Goal: Information Seeking & Learning: Learn about a topic

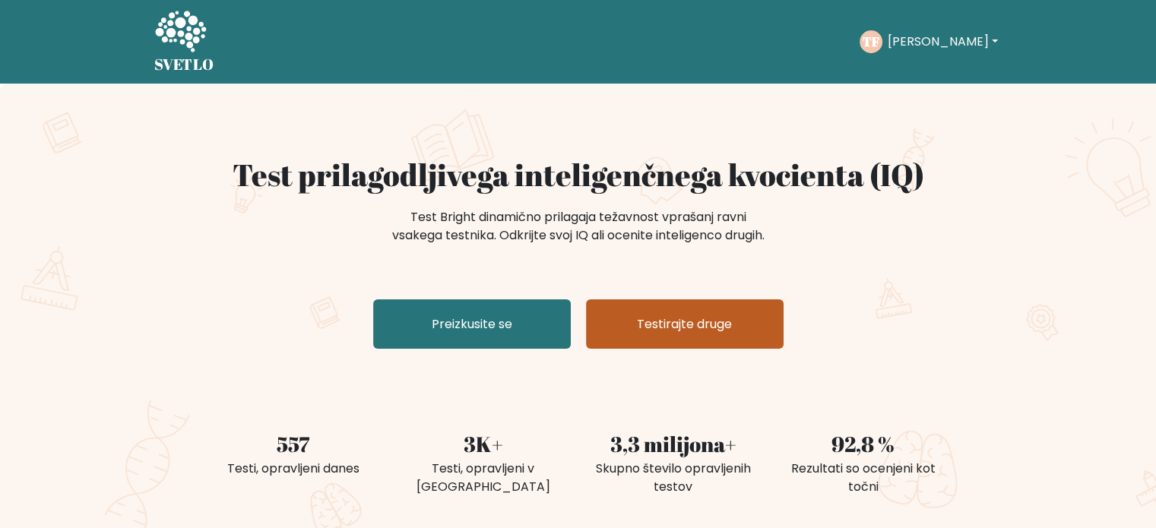
click at [663, 333] on font "Testirajte druge" at bounding box center [684, 324] width 95 height 17
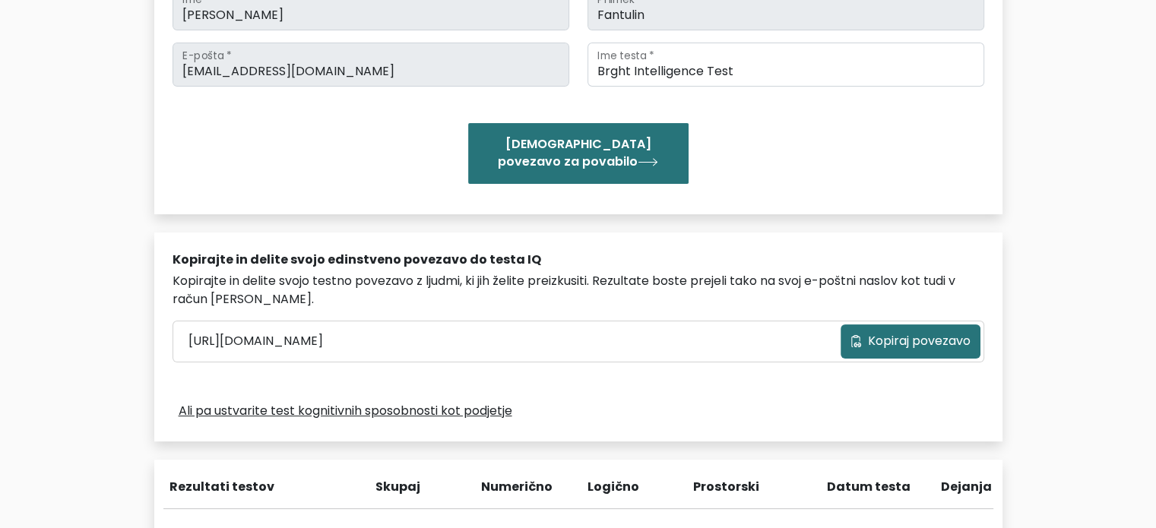
scroll to position [152, 0]
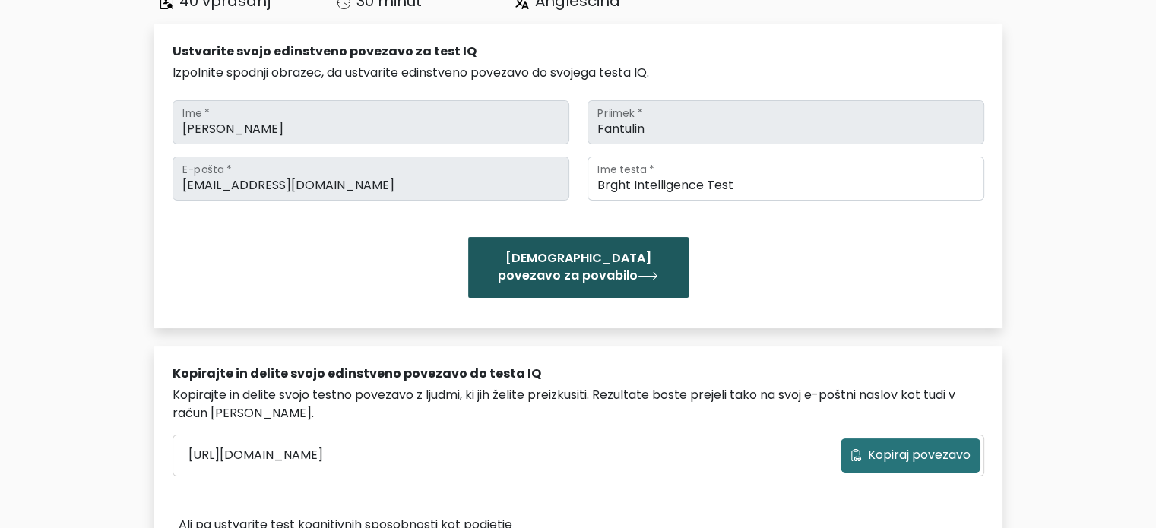
click at [549, 273] on font "[DEMOGRAPHIC_DATA] povezavo za povabilo" at bounding box center [575, 267] width 154 height 35
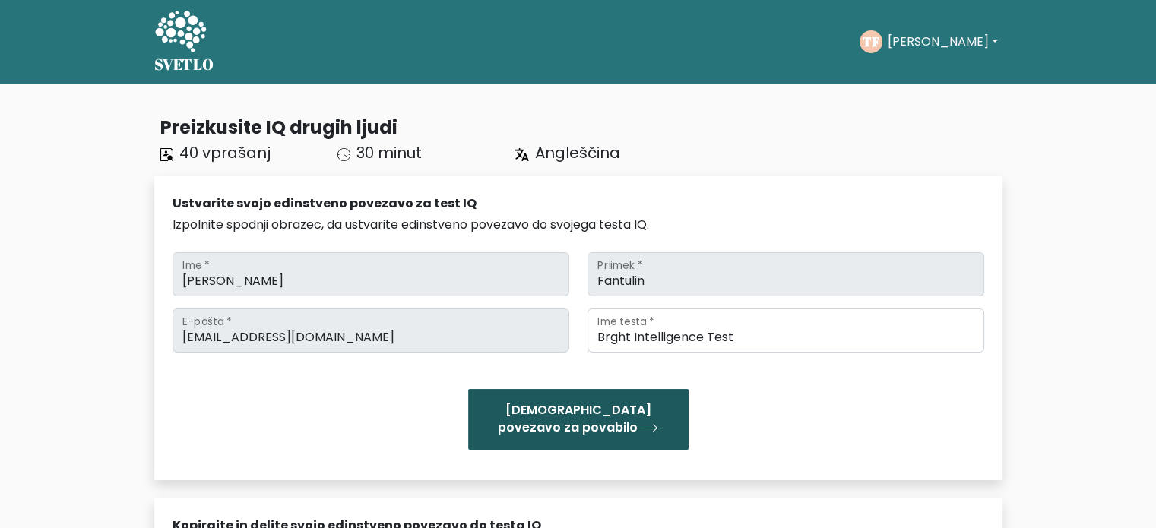
click at [592, 421] on font "Posodobi povezavo za povabilo" at bounding box center [575, 419] width 154 height 35
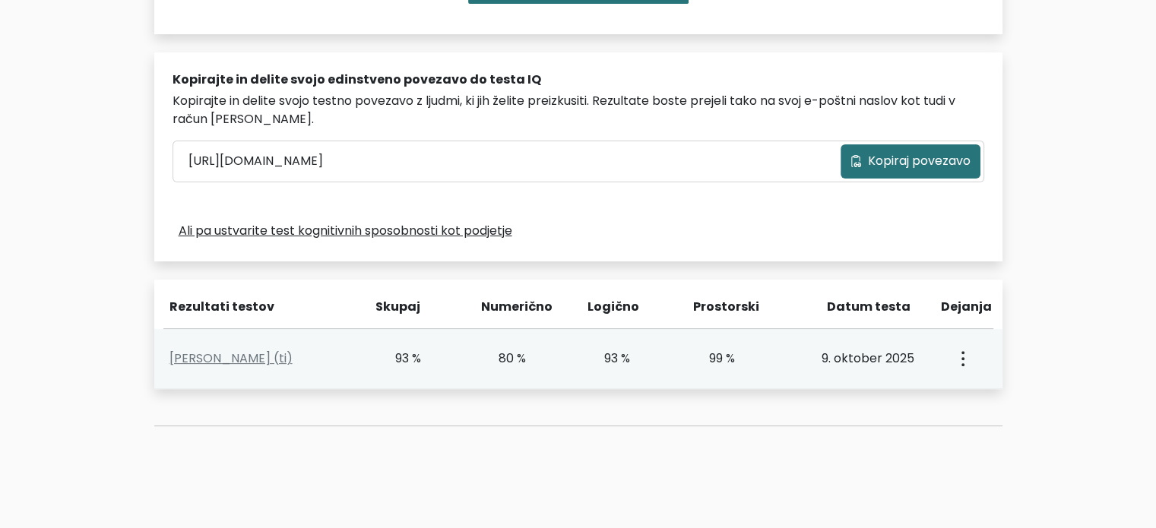
scroll to position [456, 0]
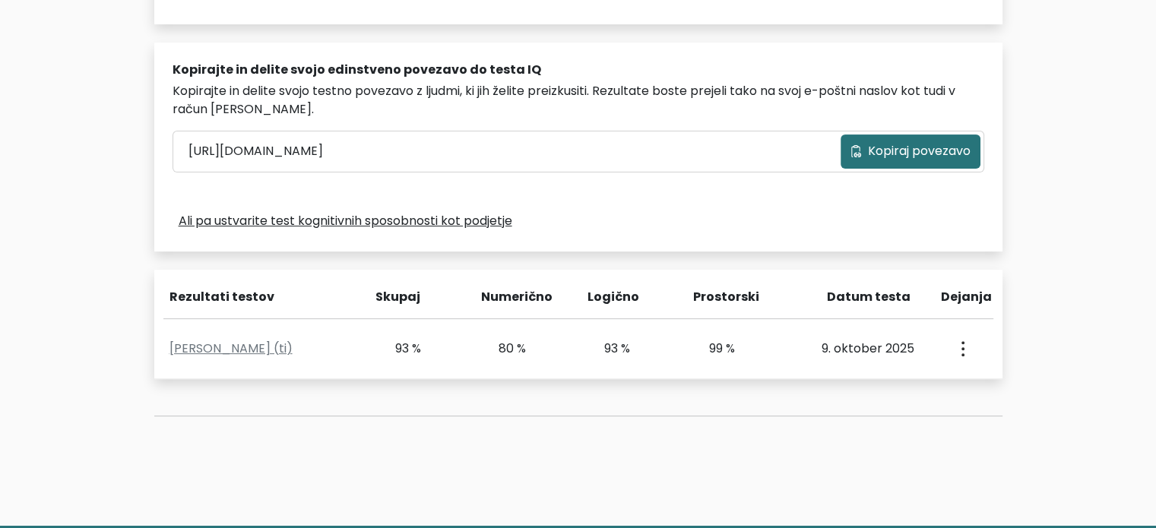
click at [928, 146] on font "Kopiraj povezavo" at bounding box center [919, 150] width 103 height 17
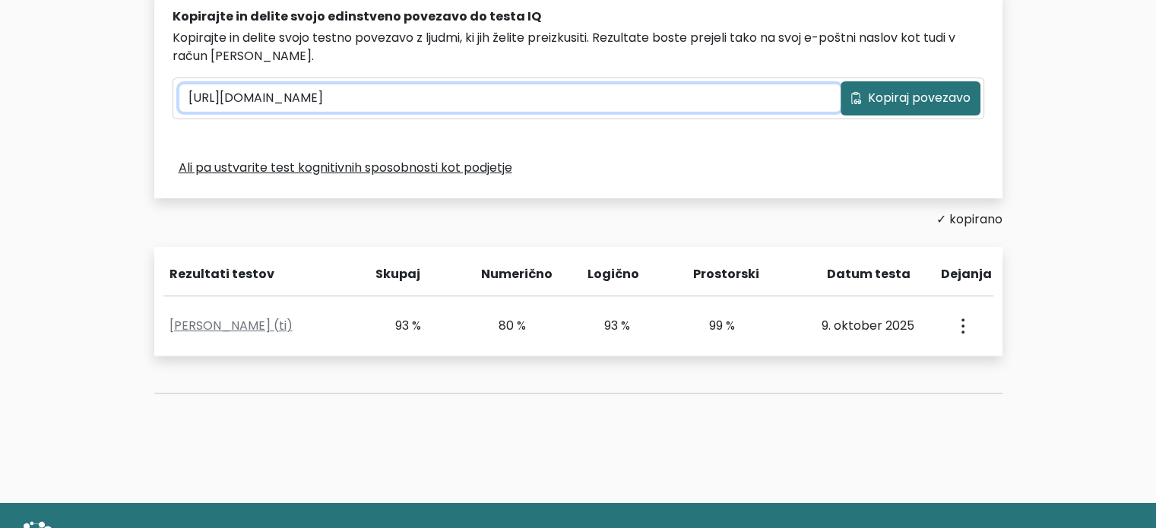
scroll to position [577, 0]
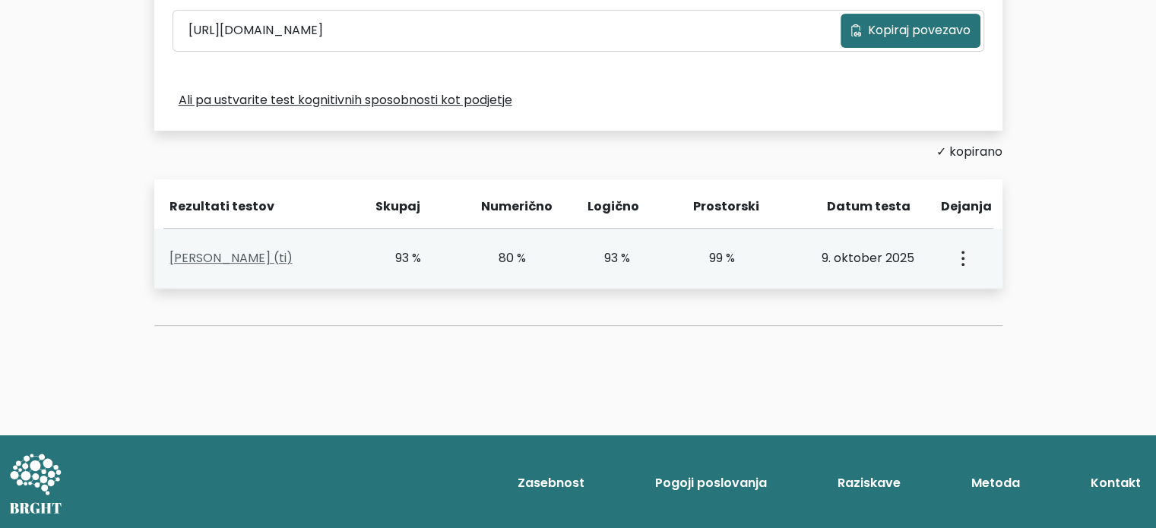
click at [234, 258] on font "Tina Fantulin (ti)" at bounding box center [231, 257] width 123 height 17
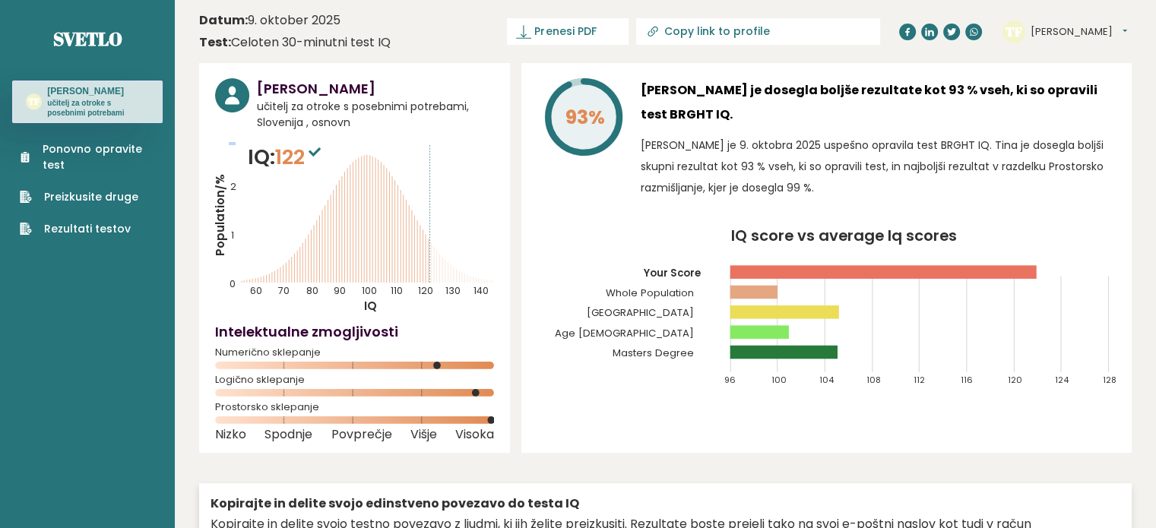
drag, startPoint x: 230, startPoint y: 228, endPoint x: 460, endPoint y: 239, distance: 230.6
click at [460, 239] on icon "Population/% IQ 0 1 2 60 70 80 90 100 110 120 130 140" at bounding box center [354, 228] width 279 height 172
drag, startPoint x: 430, startPoint y: 271, endPoint x: 453, endPoint y: 274, distance: 23.7
click at [453, 274] on icon "Population/% IQ 0 1 2 60 70 80 90 100 110 120 130 140" at bounding box center [354, 228] width 279 height 172
click at [477, 300] on icon "Population/% IQ 0 1 2 60 70 80 90 100 110 120 130 140" at bounding box center [354, 228] width 279 height 172
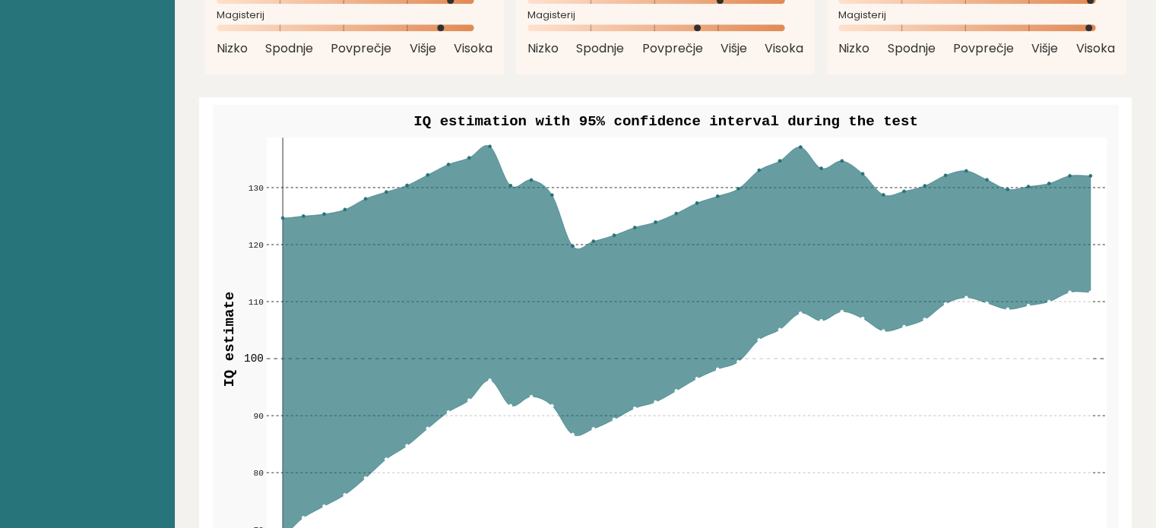
scroll to position [1749, 0]
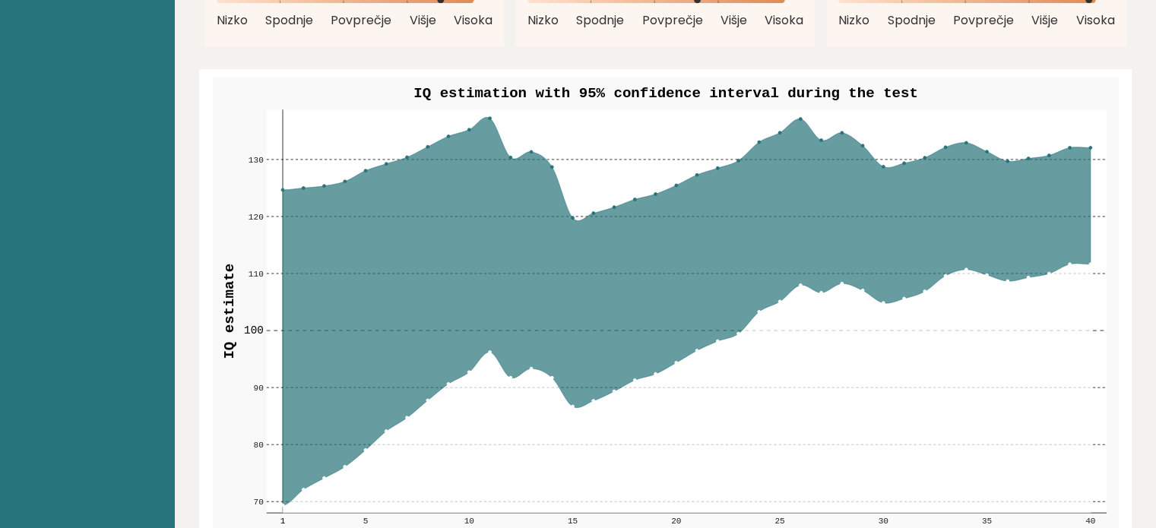
click at [282, 169] on icon at bounding box center [282, 311] width 0 height 404
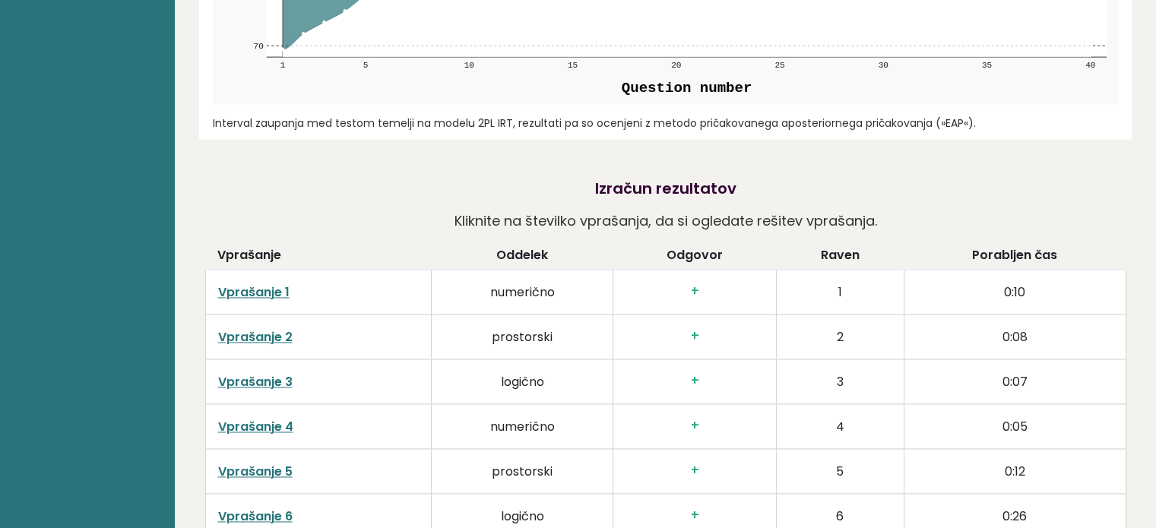
scroll to position [2281, 0]
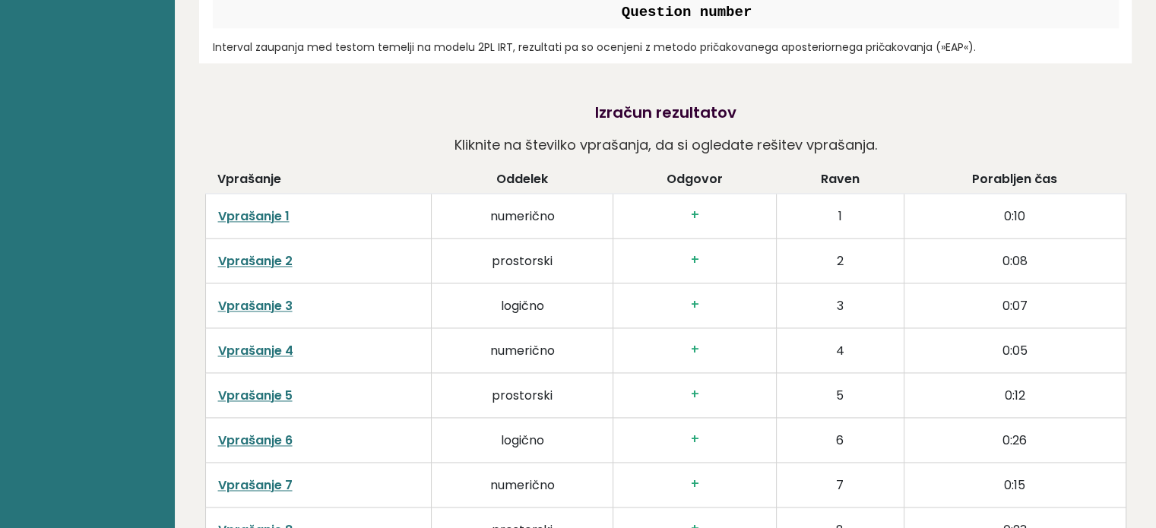
click at [249, 208] on font "Vprašanje 1" at bounding box center [253, 216] width 71 height 17
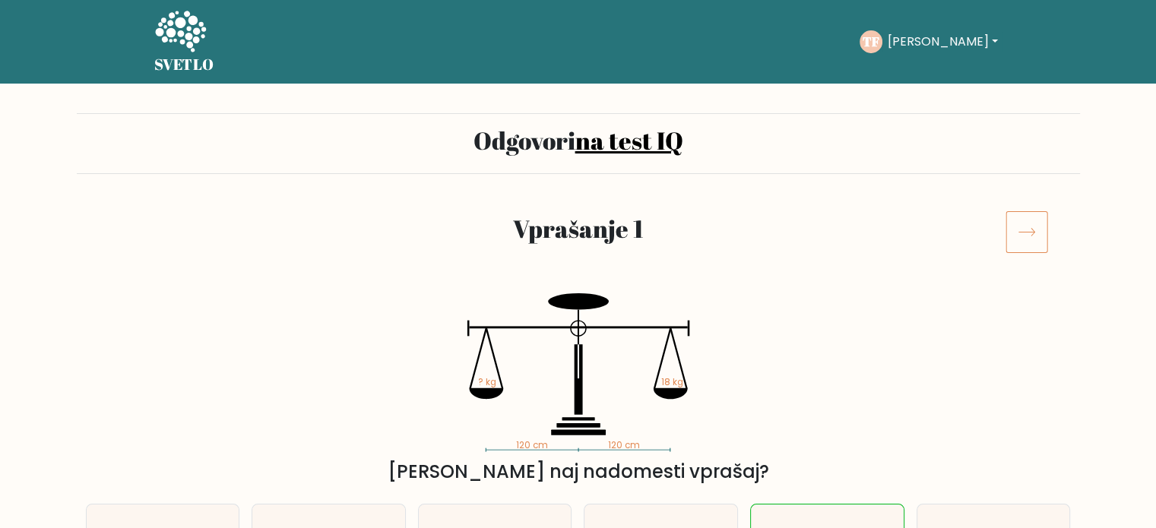
click at [1036, 227] on icon at bounding box center [1027, 232] width 43 height 43
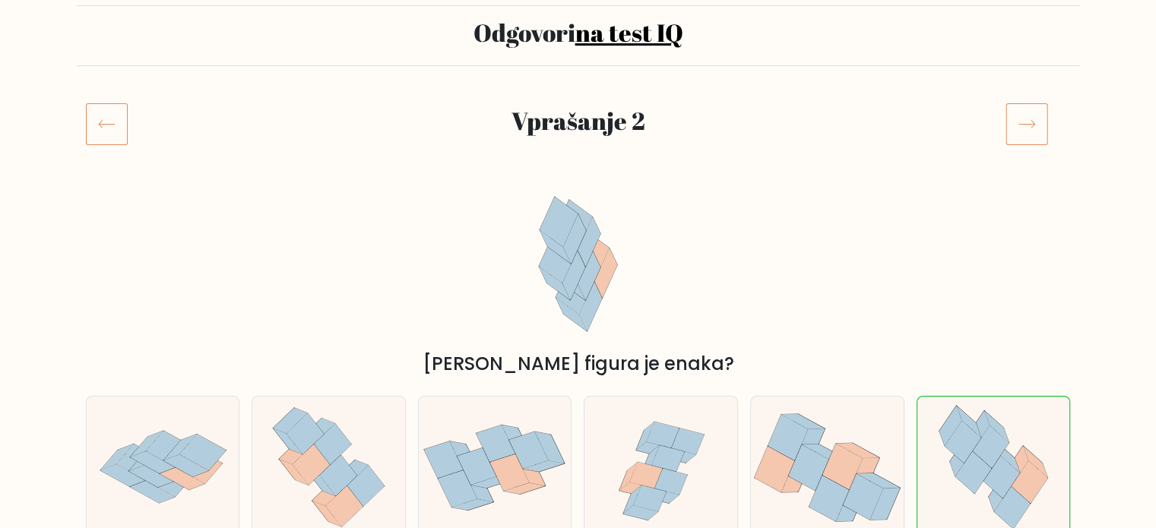
scroll to position [76, 0]
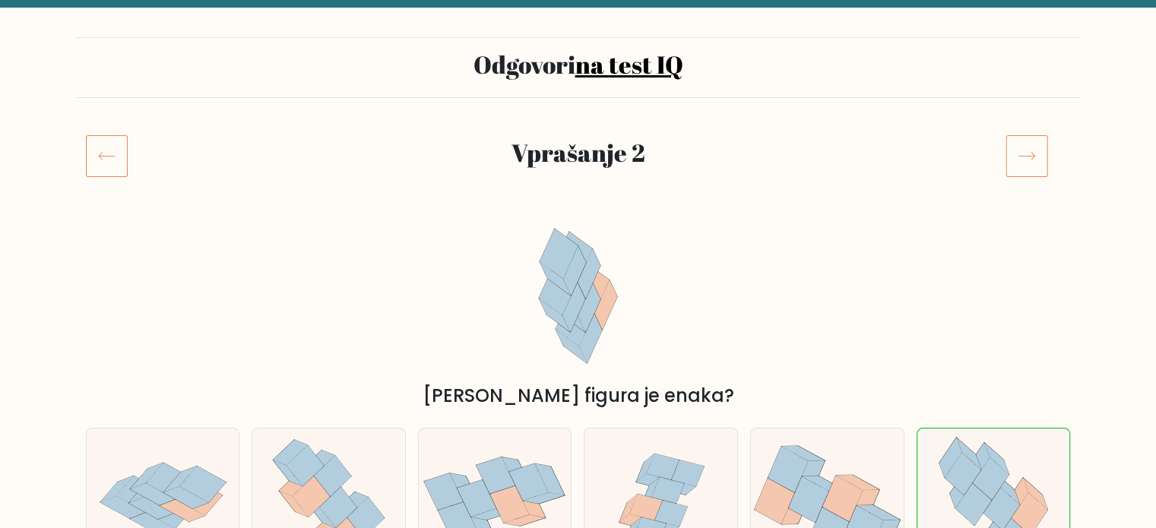
click at [1031, 154] on icon at bounding box center [1027, 156] width 43 height 43
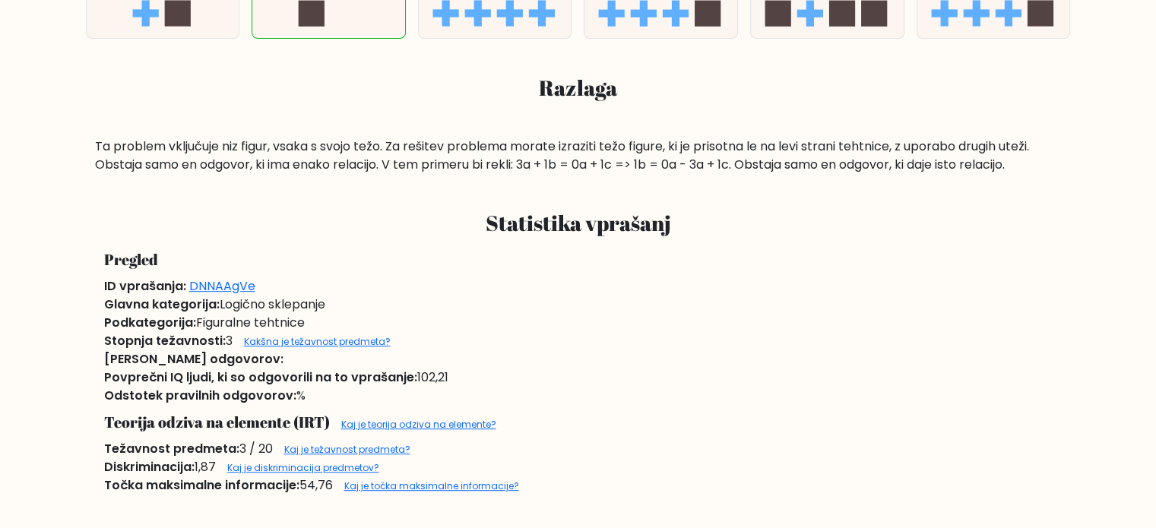
scroll to position [76, 0]
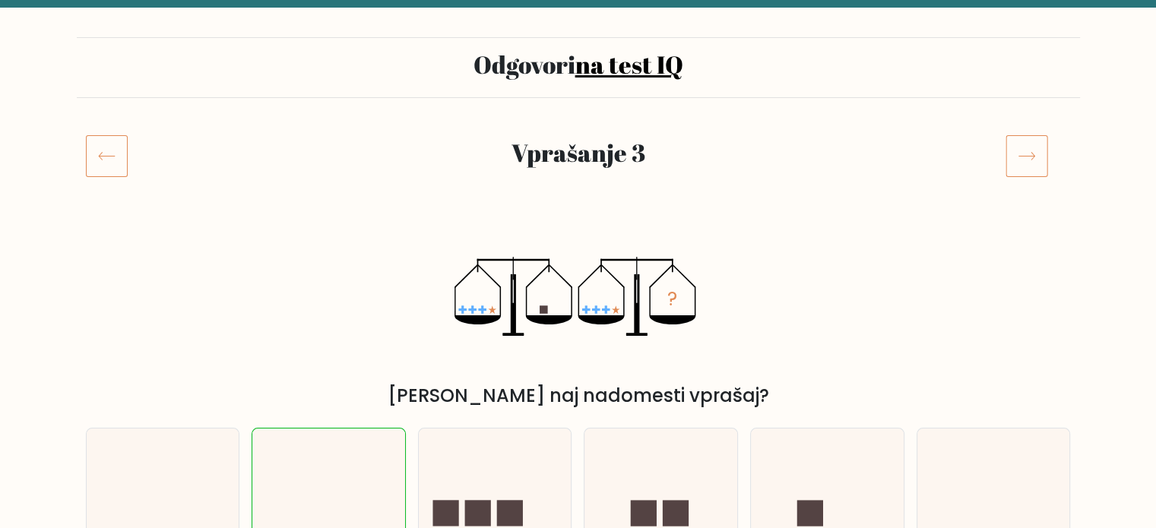
click at [1023, 163] on icon at bounding box center [1027, 156] width 43 height 43
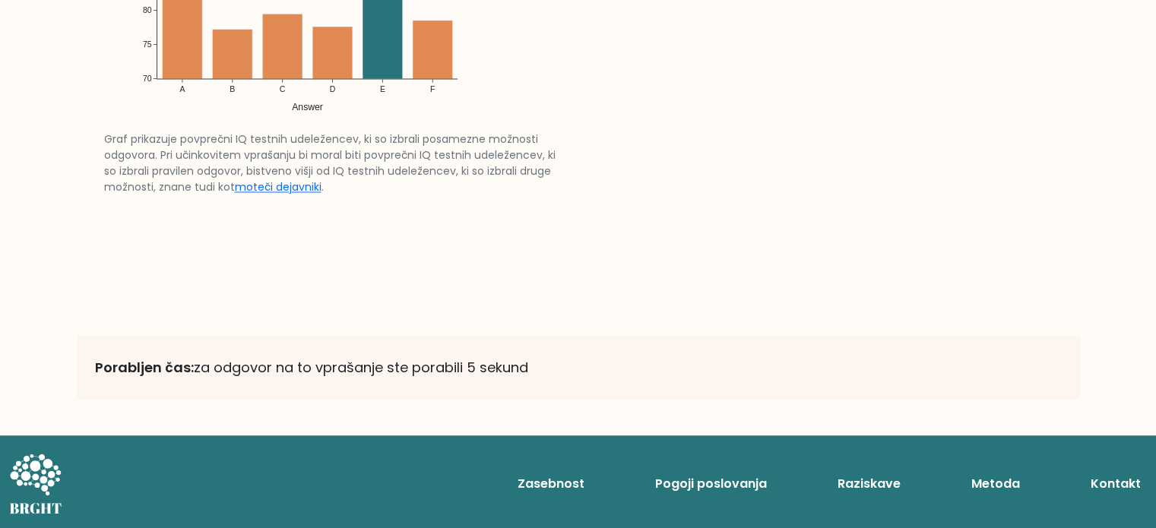
scroll to position [2656, 0]
drag, startPoint x: 389, startPoint y: 369, endPoint x: 579, endPoint y: 396, distance: 191.3
click at [570, 395] on div "Porabljen čas: za odgovor na to vprašanje ste porabili 5 sekund" at bounding box center [579, 367] width 1004 height 64
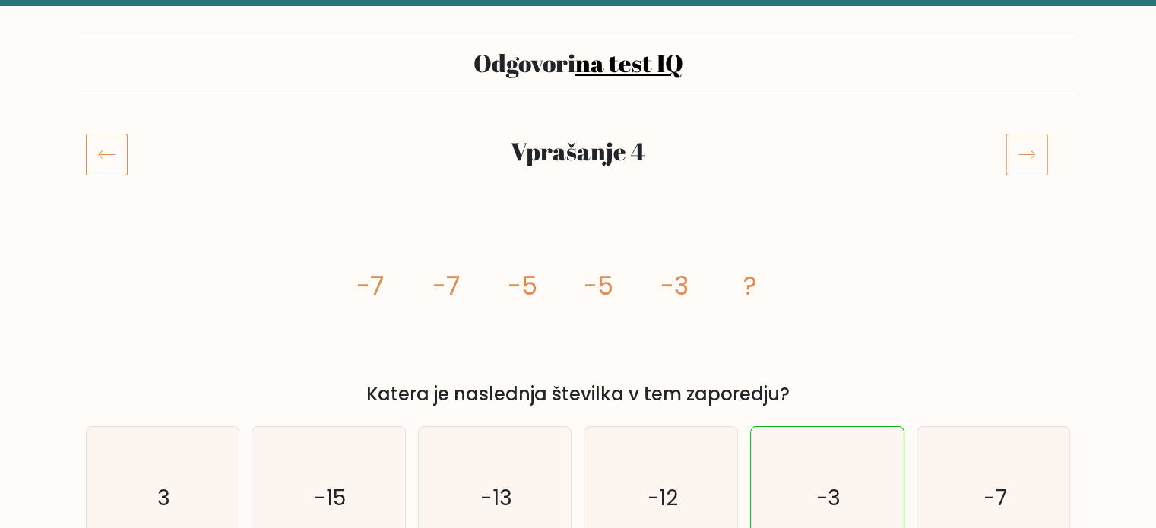
scroll to position [71, 0]
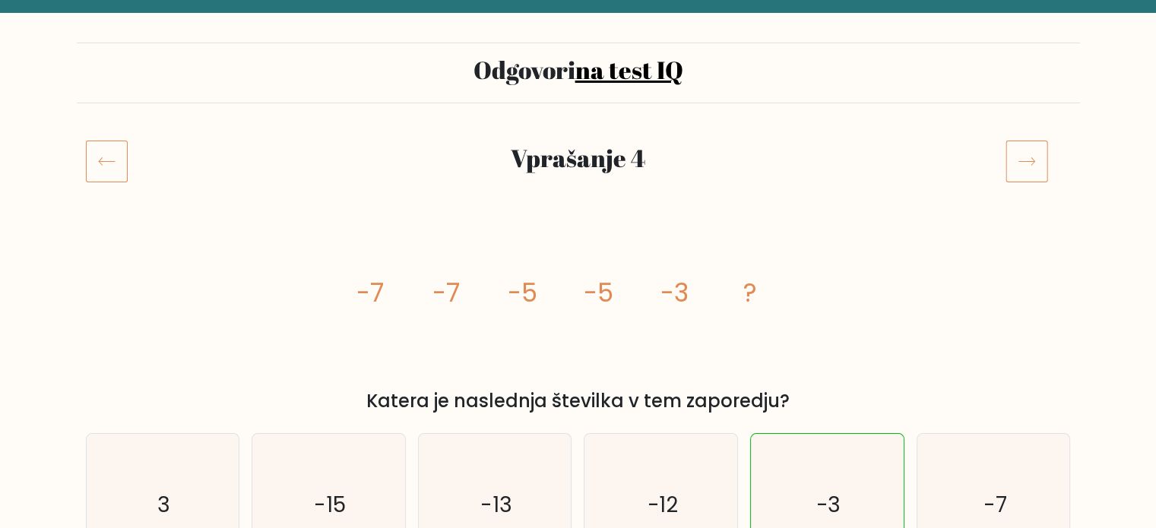
click at [1020, 155] on icon at bounding box center [1027, 161] width 43 height 43
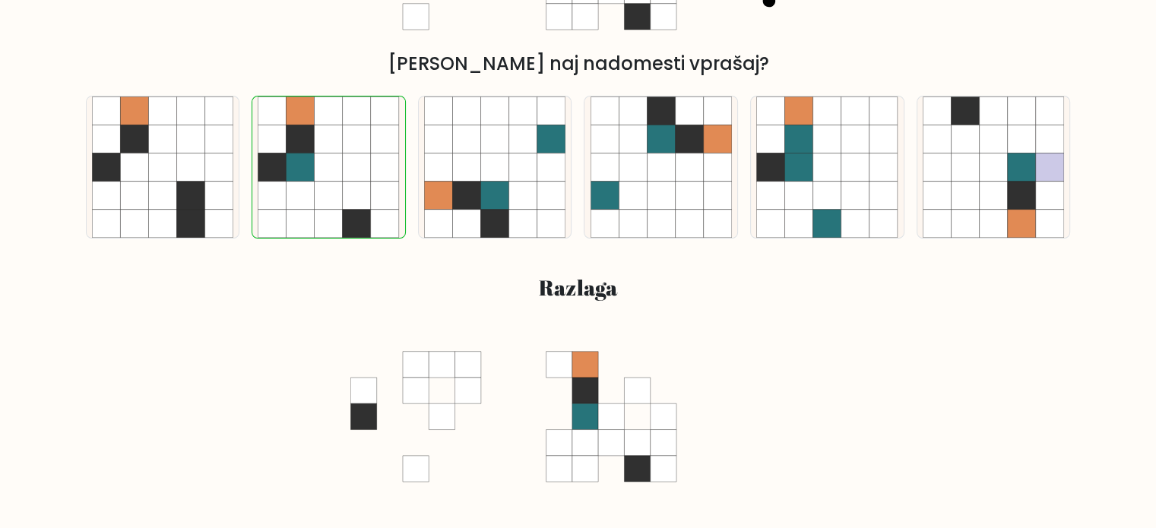
scroll to position [160, 0]
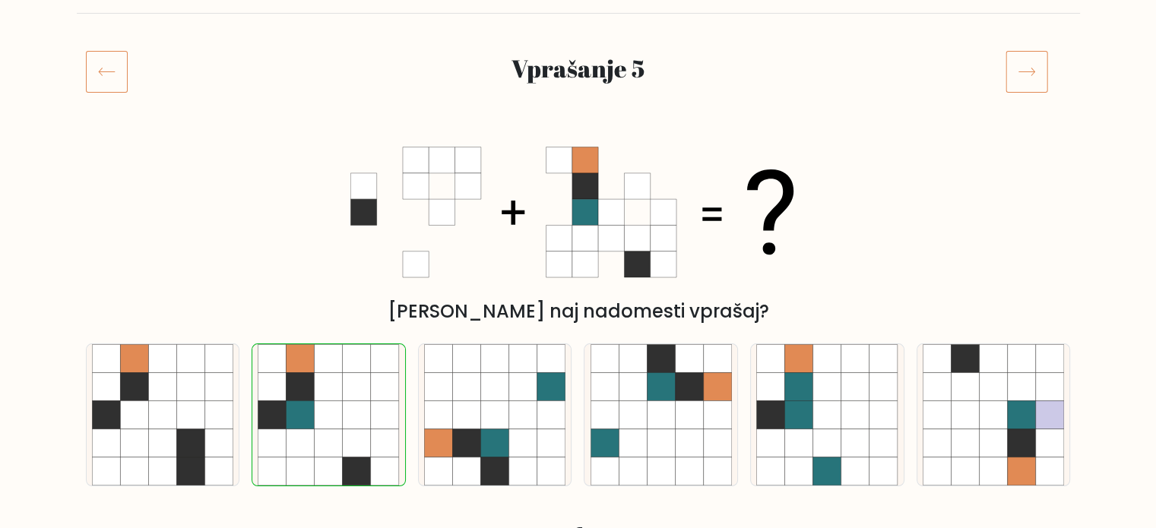
click at [1016, 72] on icon at bounding box center [1027, 71] width 43 height 43
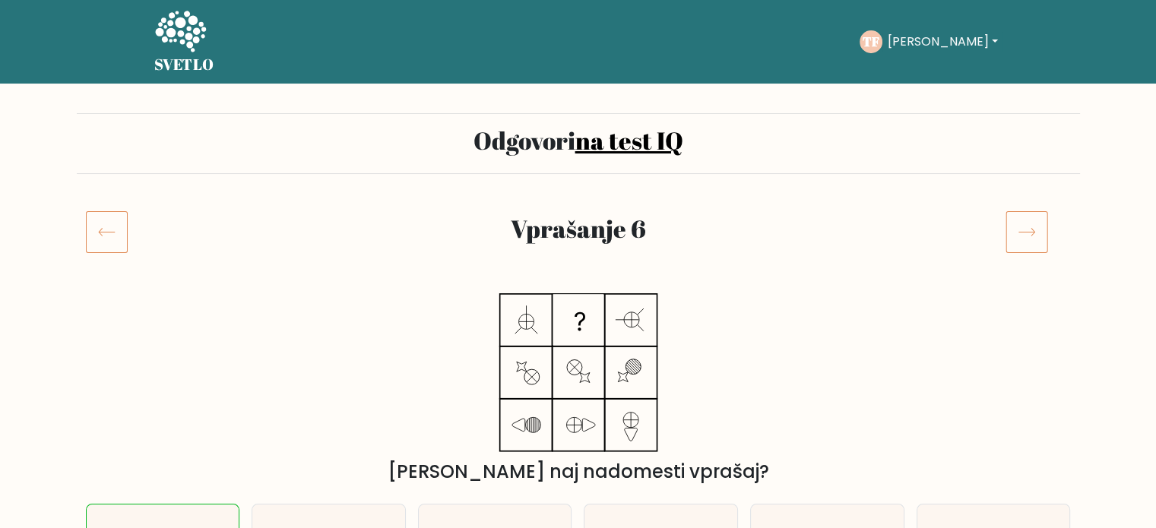
click at [1013, 221] on icon at bounding box center [1027, 232] width 43 height 43
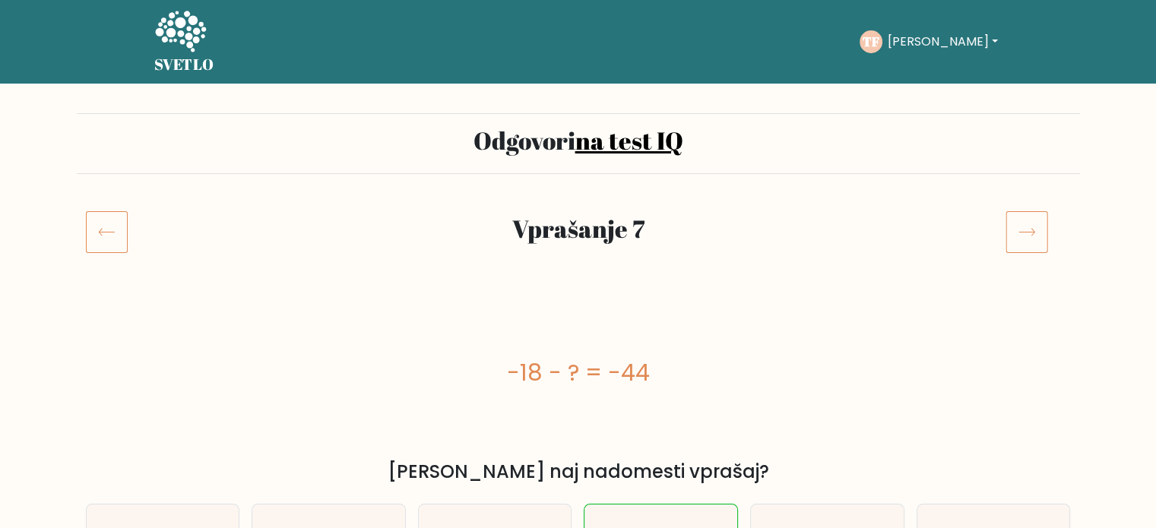
click at [1016, 227] on icon at bounding box center [1027, 232] width 43 height 43
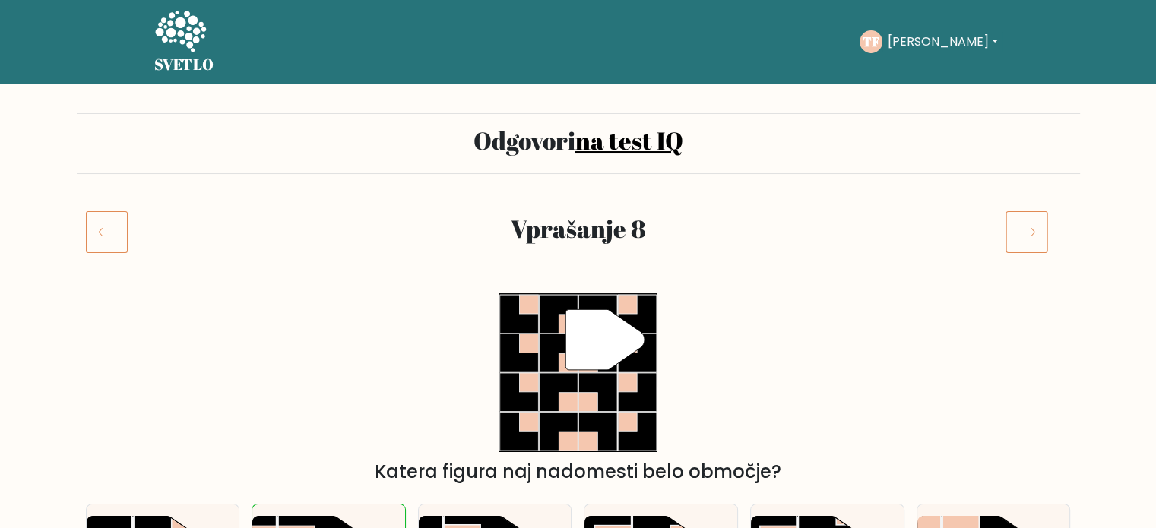
click at [1030, 220] on icon at bounding box center [1027, 232] width 43 height 43
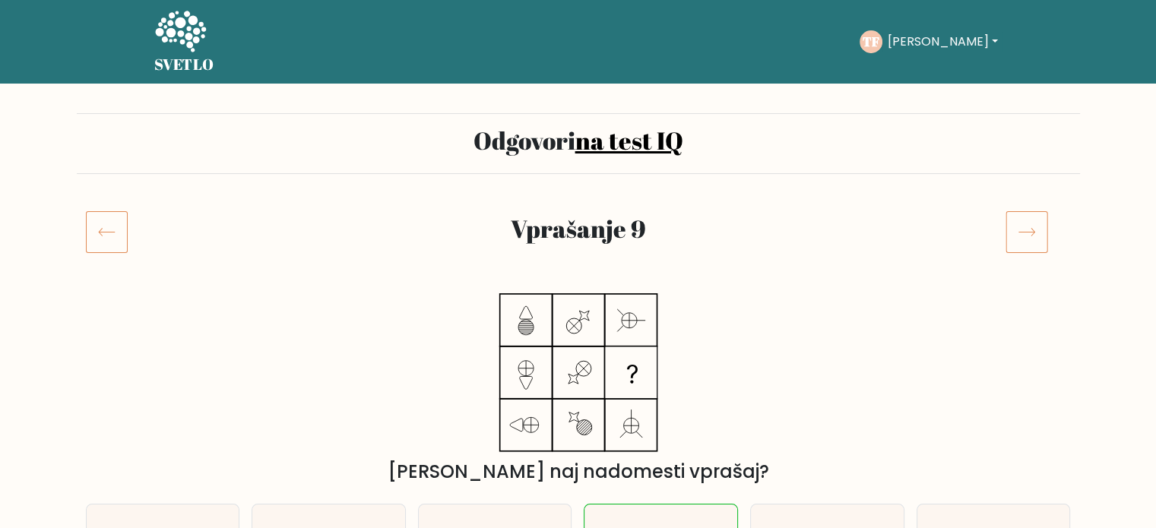
click at [1027, 235] on icon at bounding box center [1027, 232] width 43 height 43
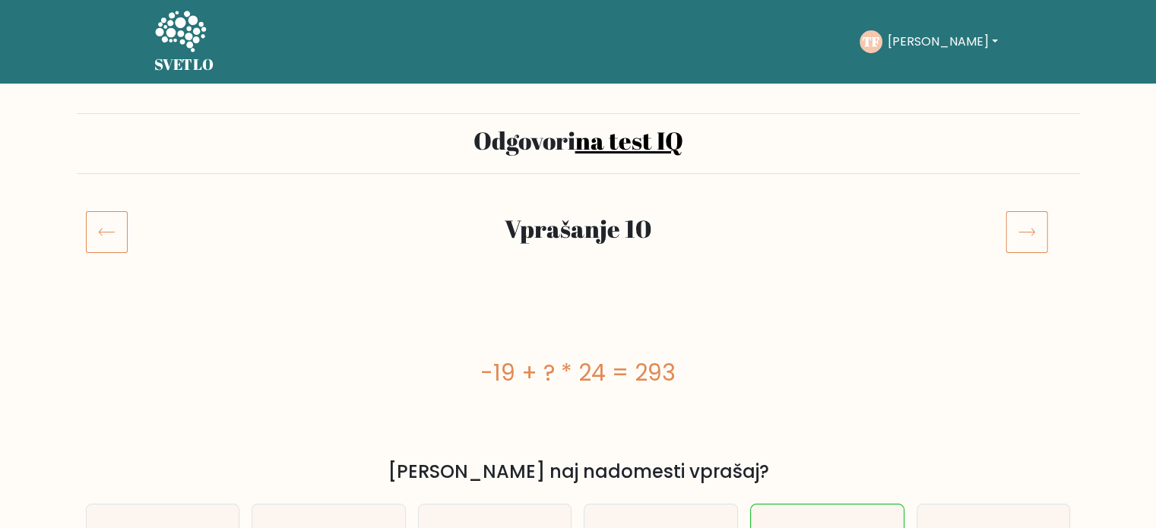
click at [1035, 232] on icon at bounding box center [1027, 232] width 43 height 43
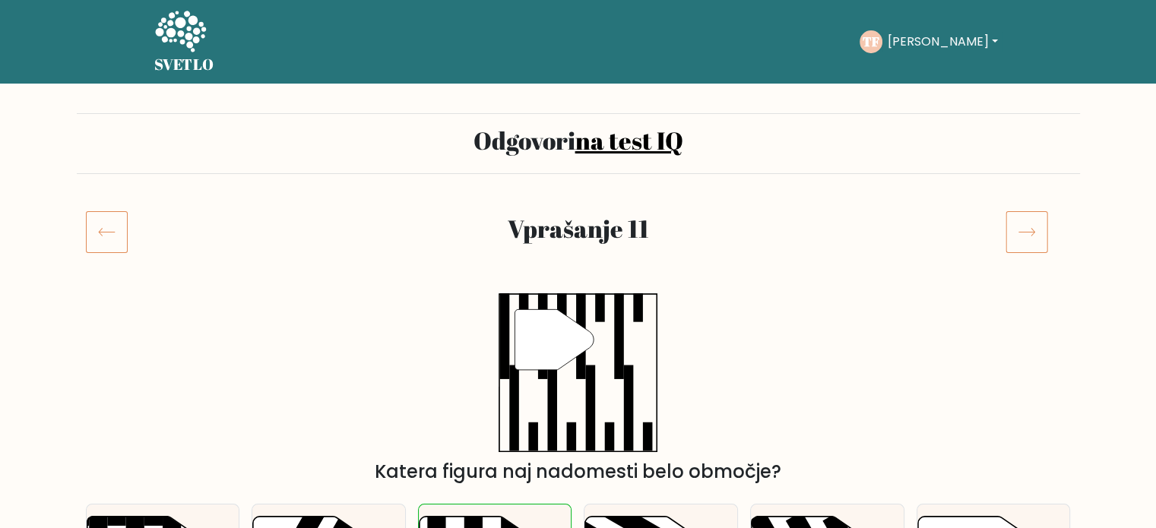
click at [1019, 230] on icon at bounding box center [1027, 232] width 43 height 43
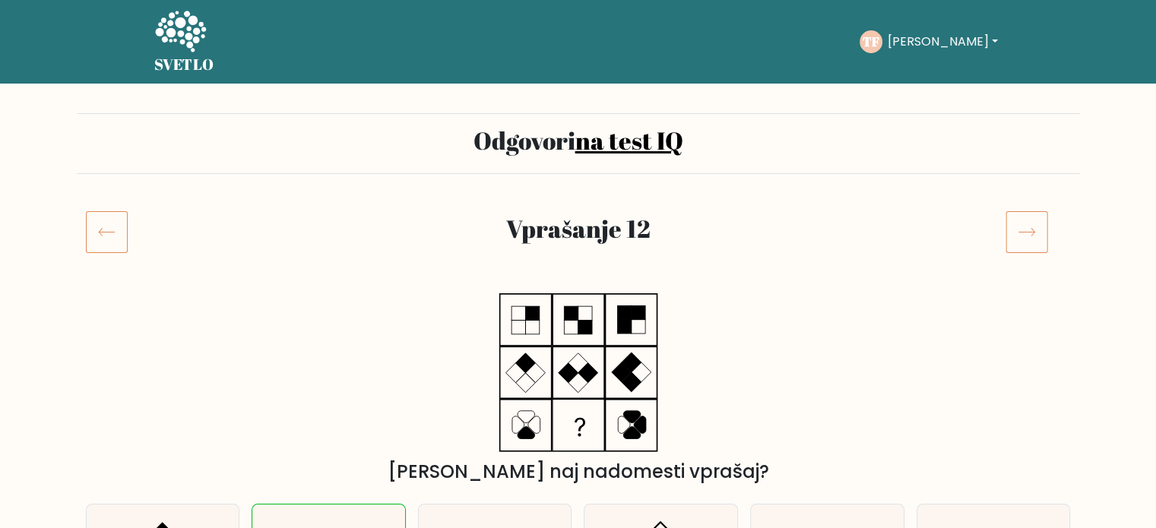
click at [1021, 231] on icon at bounding box center [1027, 232] width 43 height 43
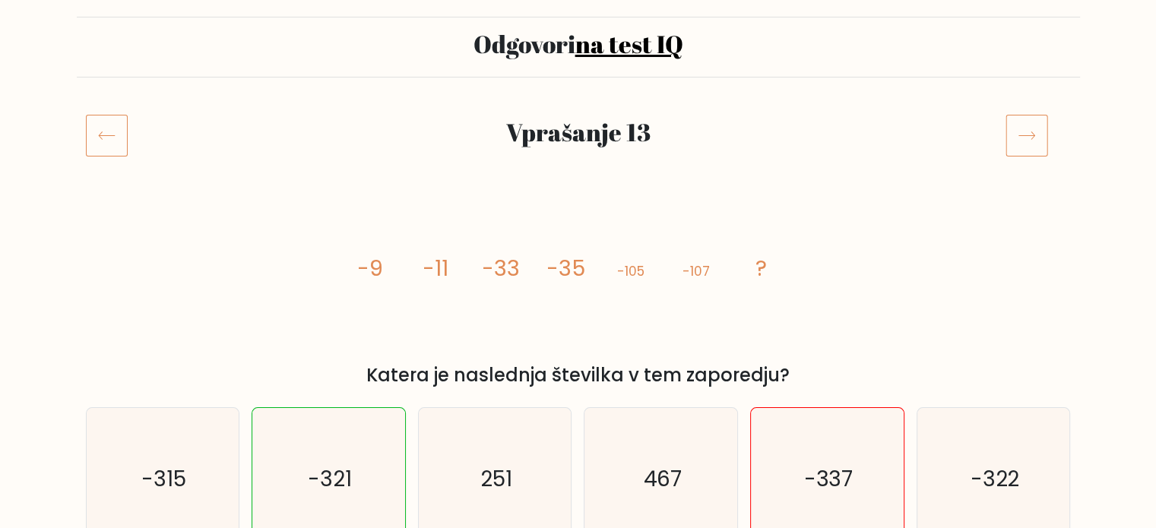
scroll to position [81, 0]
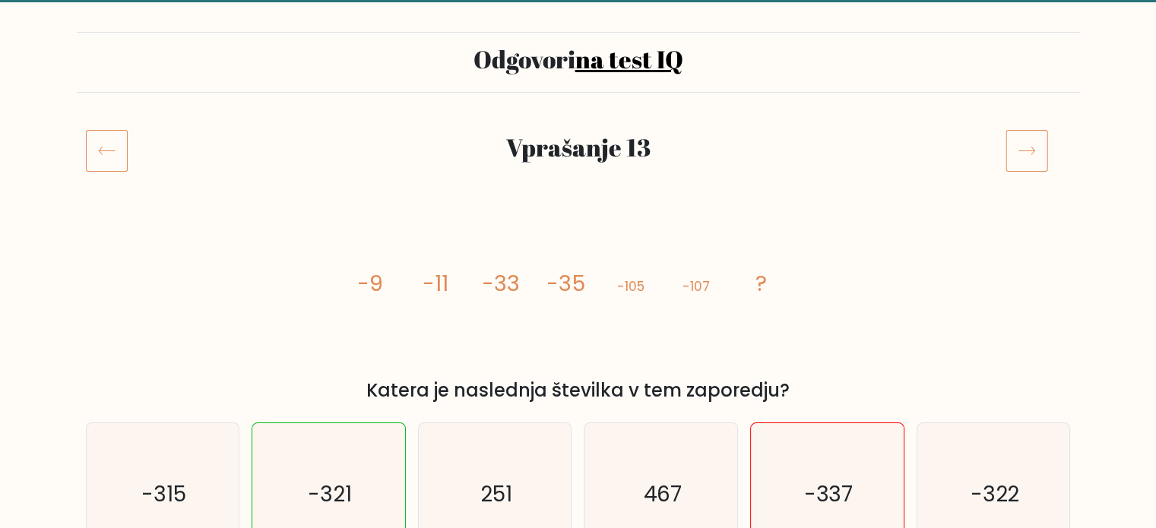
click at [1011, 144] on icon at bounding box center [1027, 150] width 43 height 43
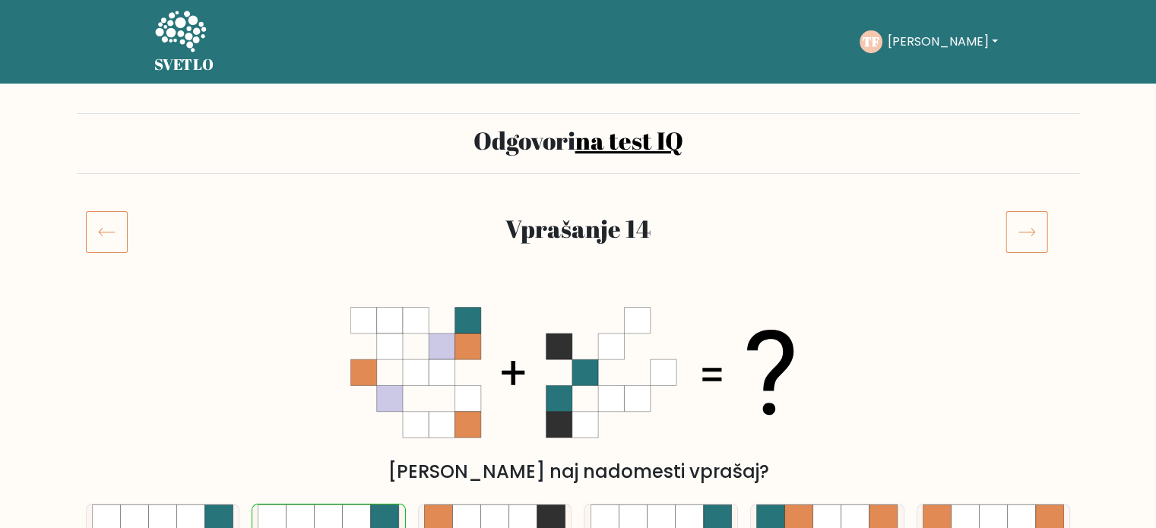
click at [1016, 237] on icon at bounding box center [1027, 232] width 43 height 43
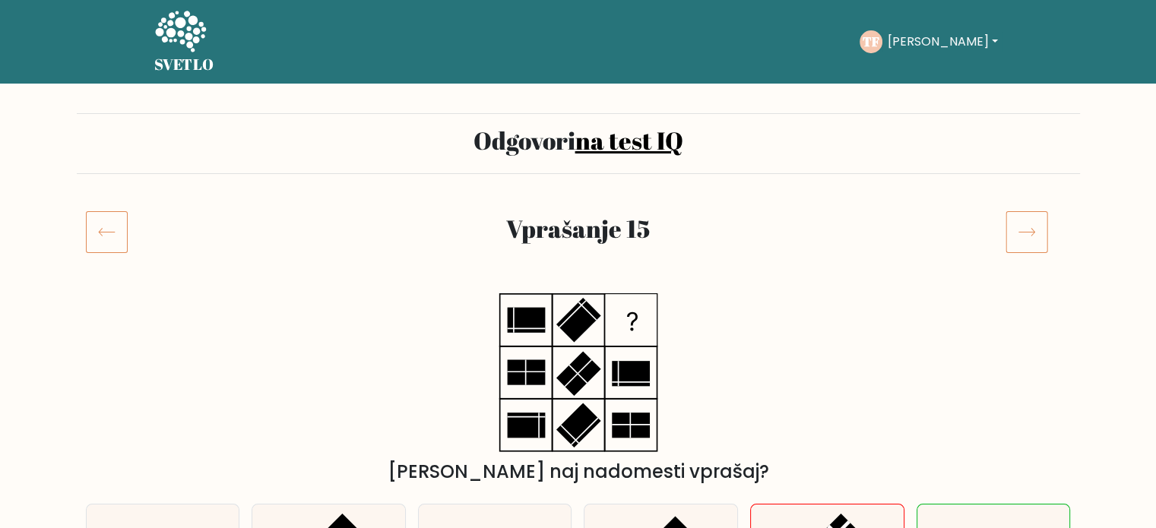
click at [1020, 230] on icon at bounding box center [1027, 232] width 43 height 43
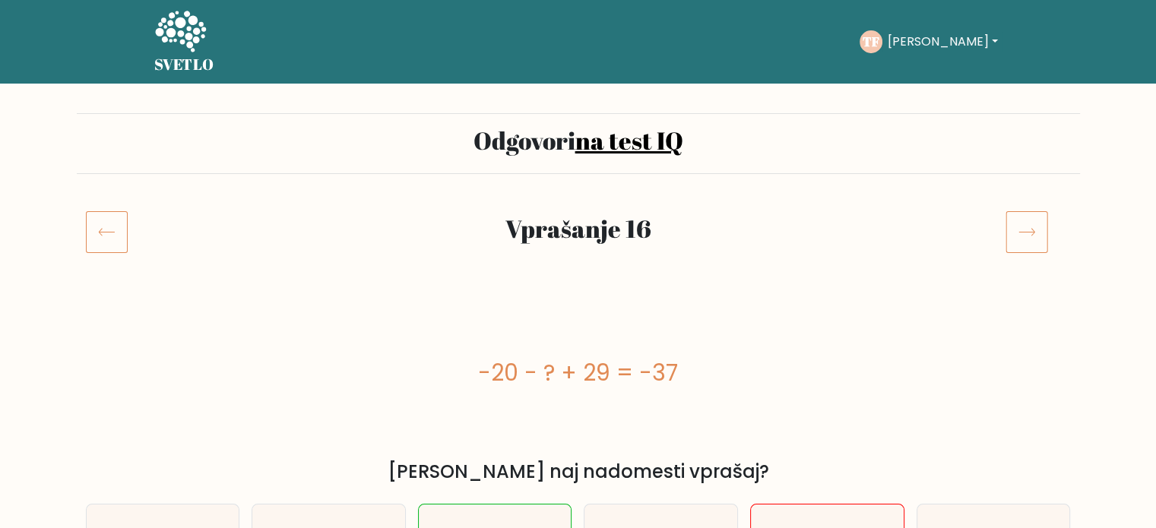
click at [1034, 227] on icon at bounding box center [1027, 232] width 43 height 43
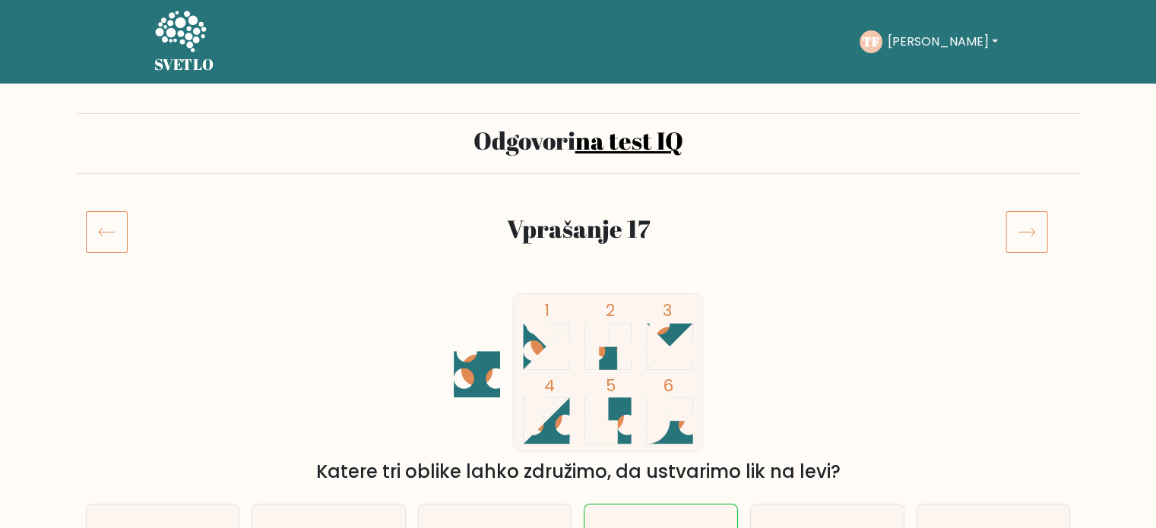
click at [1017, 233] on icon at bounding box center [1027, 232] width 43 height 43
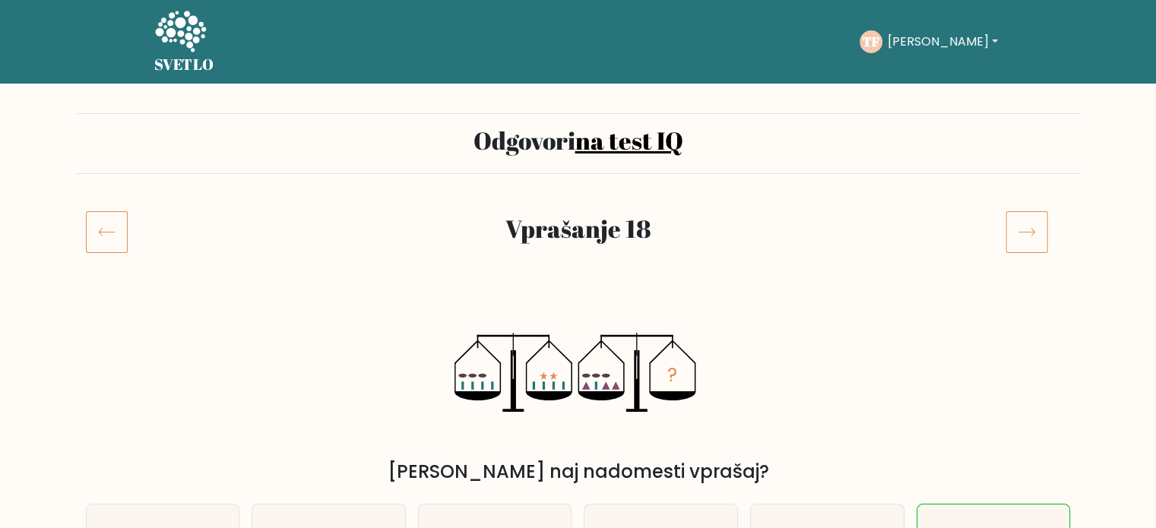
click at [1019, 239] on icon at bounding box center [1027, 232] width 43 height 43
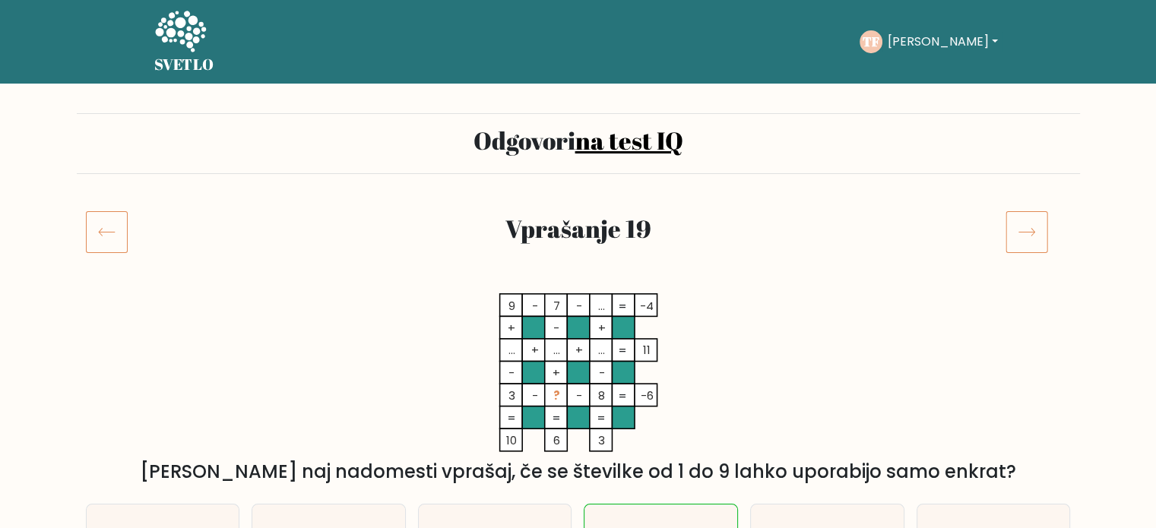
click at [1029, 246] on icon at bounding box center [1027, 232] width 43 height 43
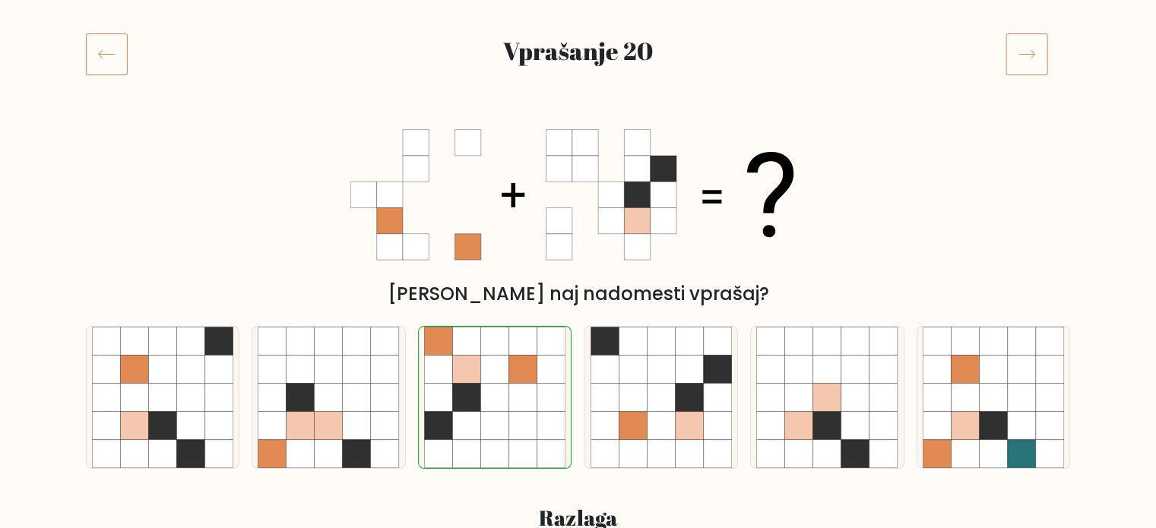
scroll to position [152, 0]
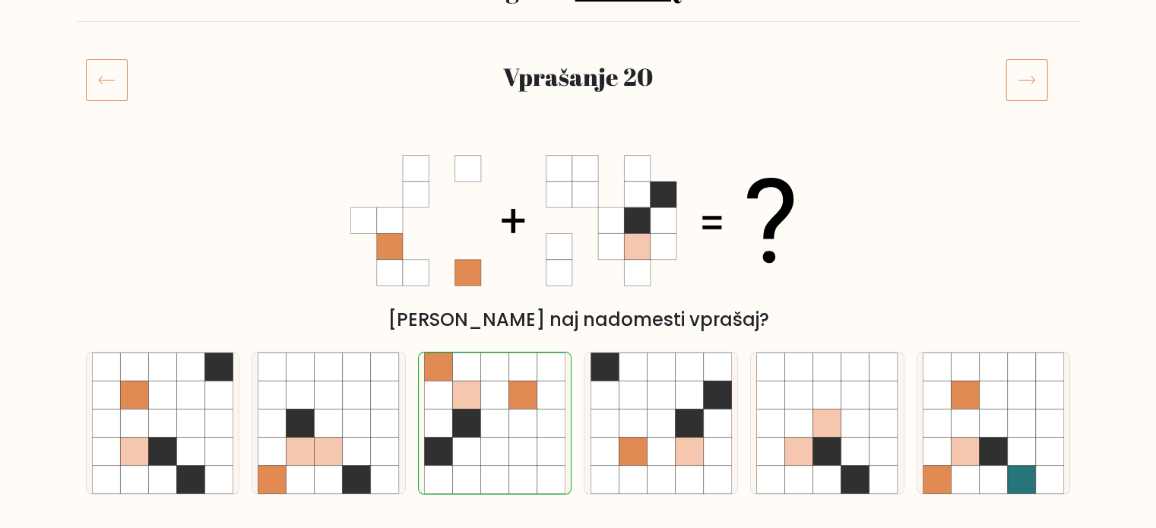
click at [1019, 75] on icon at bounding box center [1027, 80] width 43 height 43
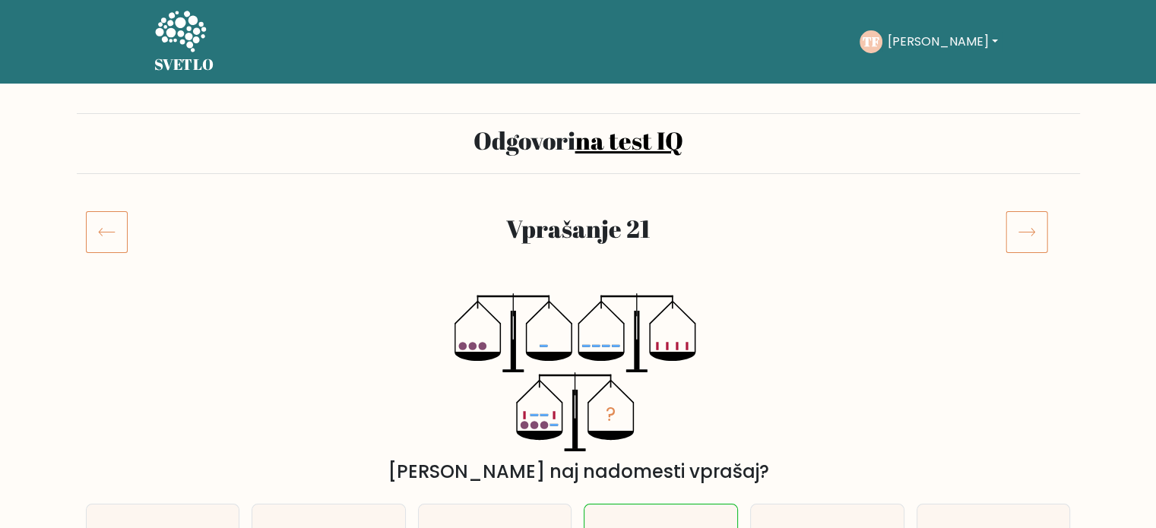
click at [1031, 244] on icon at bounding box center [1027, 232] width 43 height 43
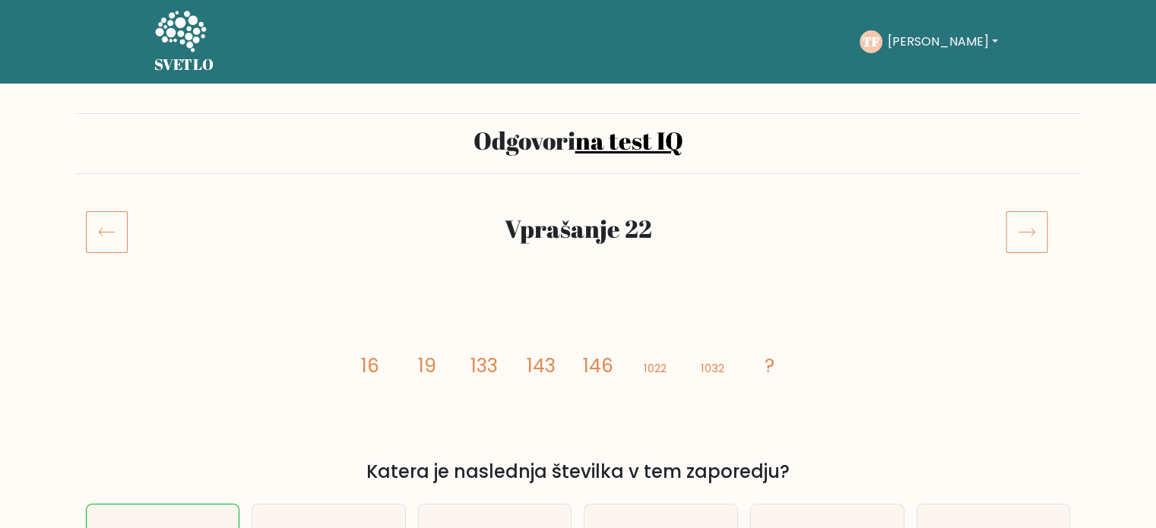
click at [1020, 230] on icon at bounding box center [1027, 232] width 43 height 43
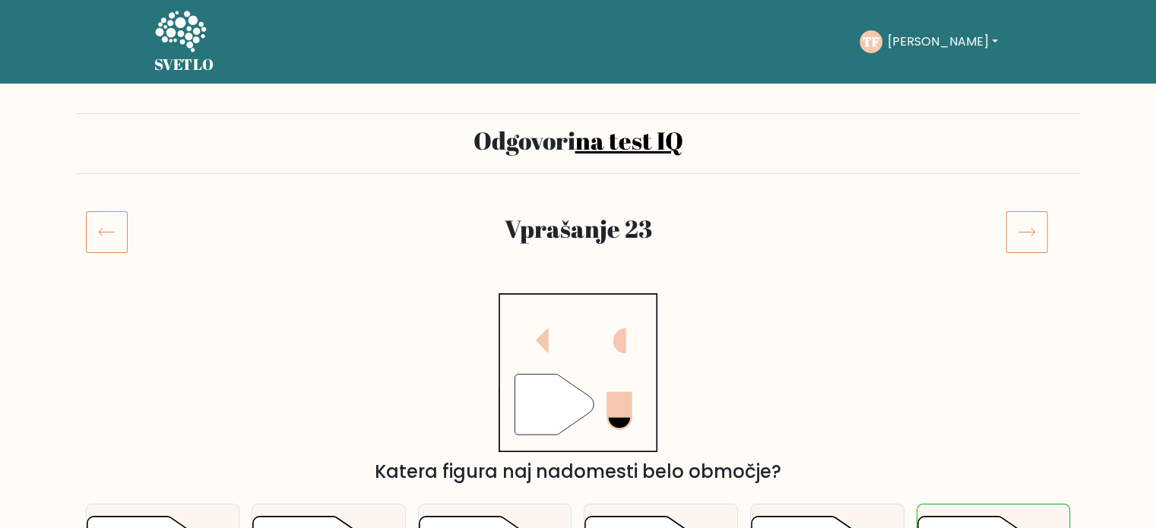
click at [1025, 236] on icon at bounding box center [1027, 232] width 43 height 43
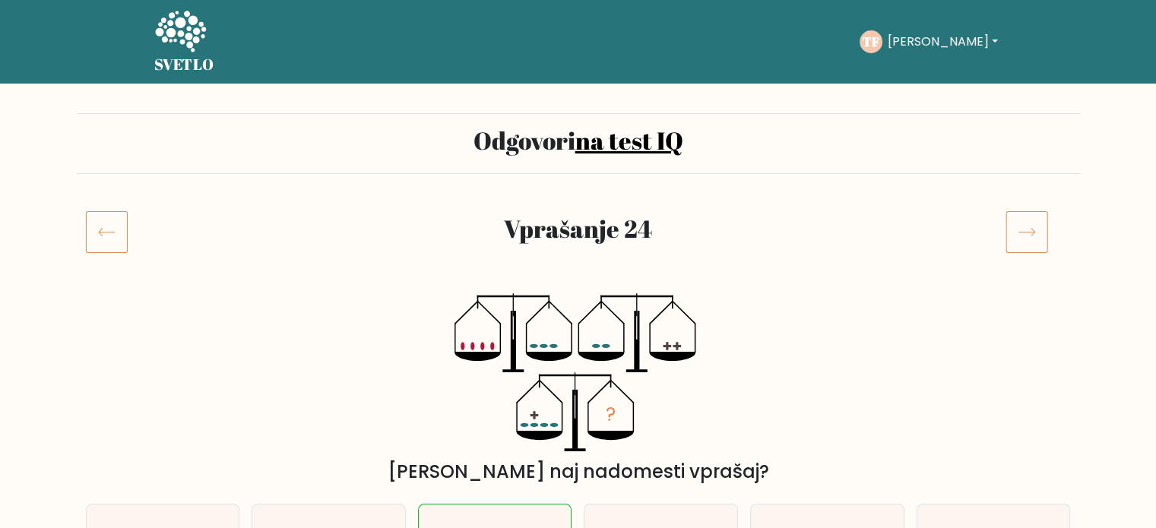
click at [1022, 235] on icon at bounding box center [1027, 232] width 43 height 43
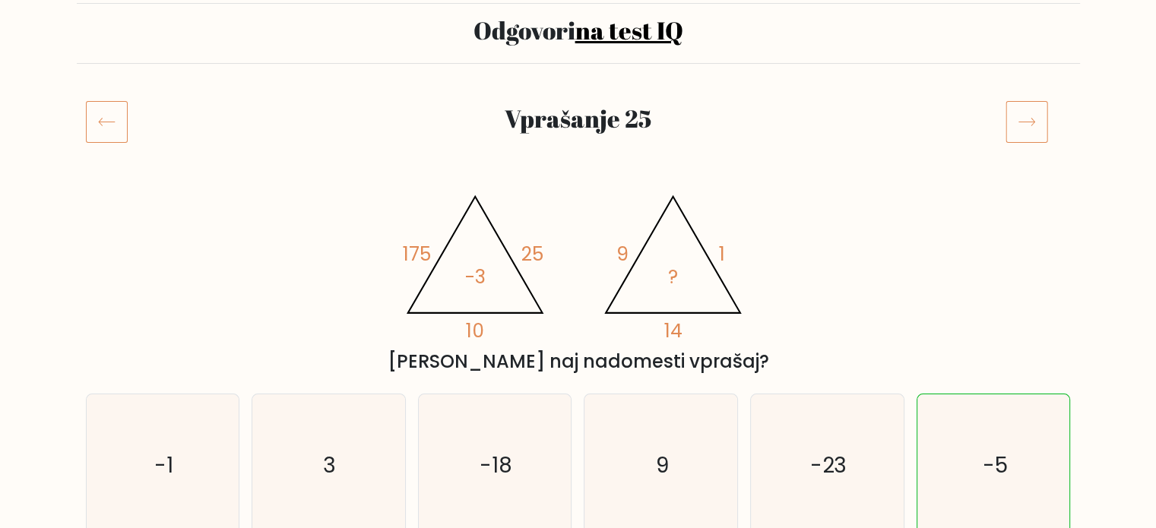
scroll to position [76, 0]
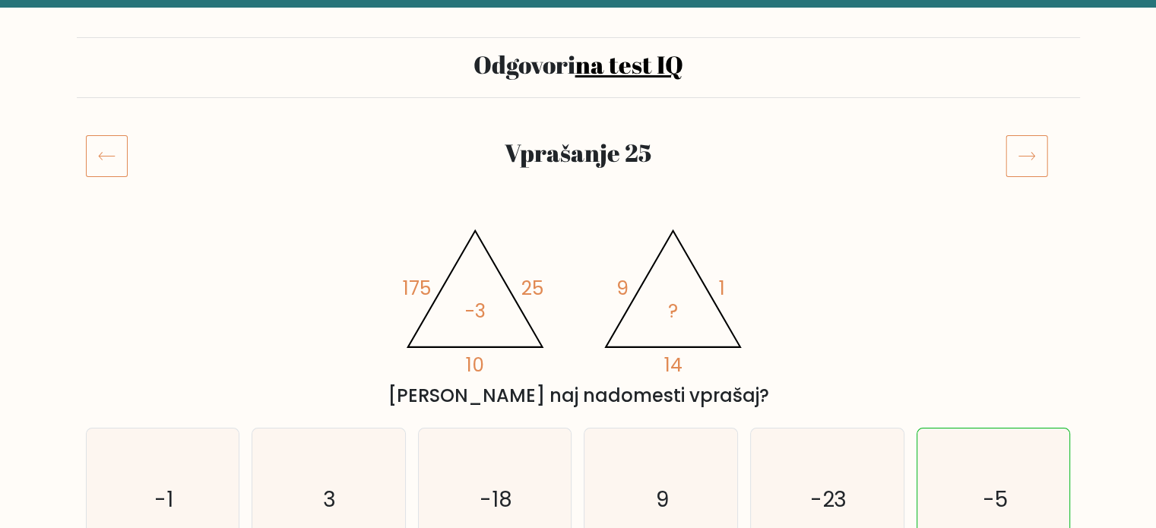
click at [1028, 176] on icon at bounding box center [1027, 156] width 43 height 43
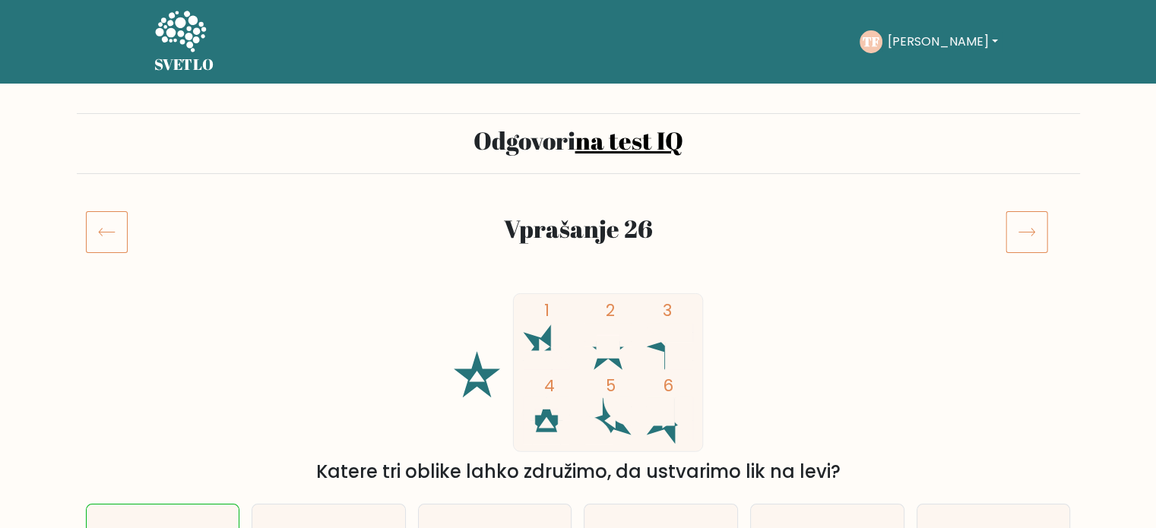
click at [1030, 224] on icon at bounding box center [1027, 232] width 43 height 43
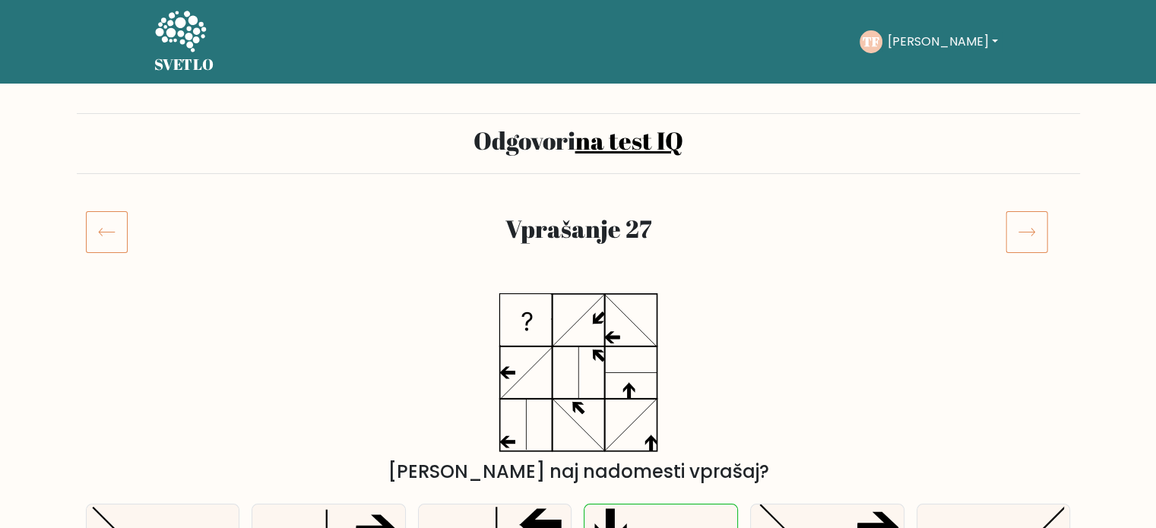
click at [1026, 230] on icon at bounding box center [1027, 232] width 43 height 43
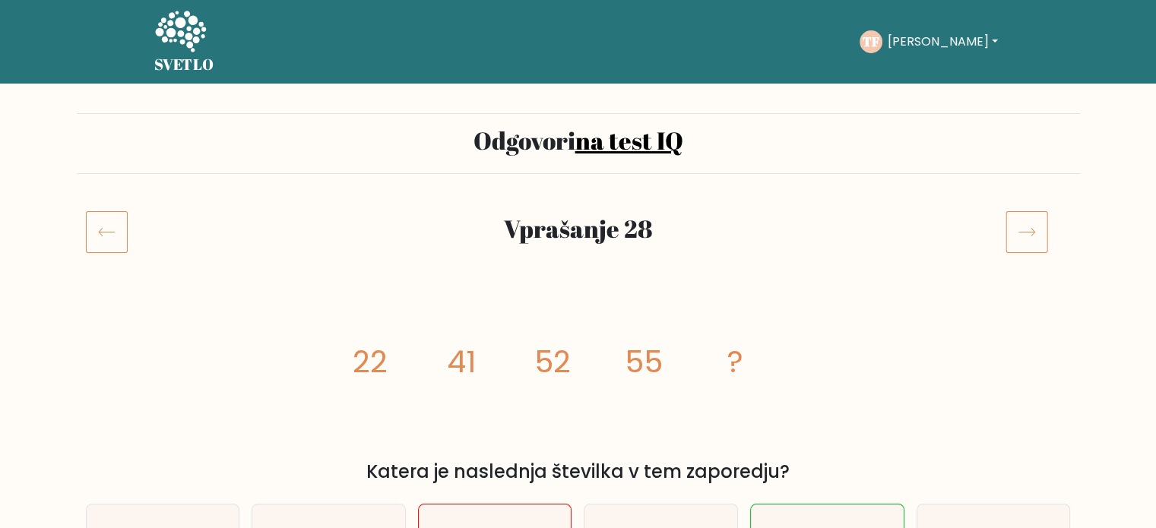
click at [1030, 231] on icon at bounding box center [1027, 232] width 43 height 43
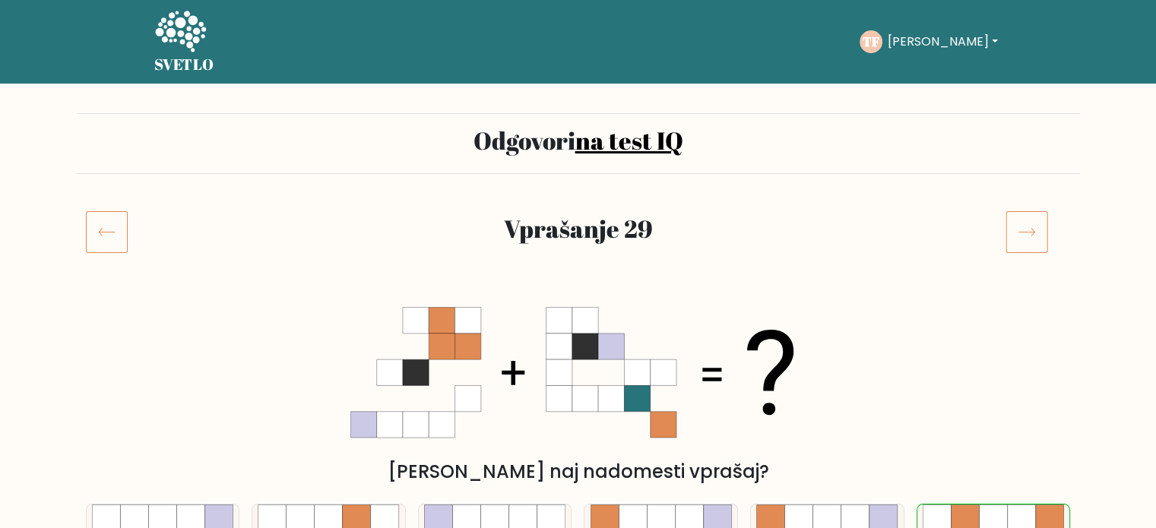
click at [1023, 234] on icon at bounding box center [1027, 232] width 43 height 43
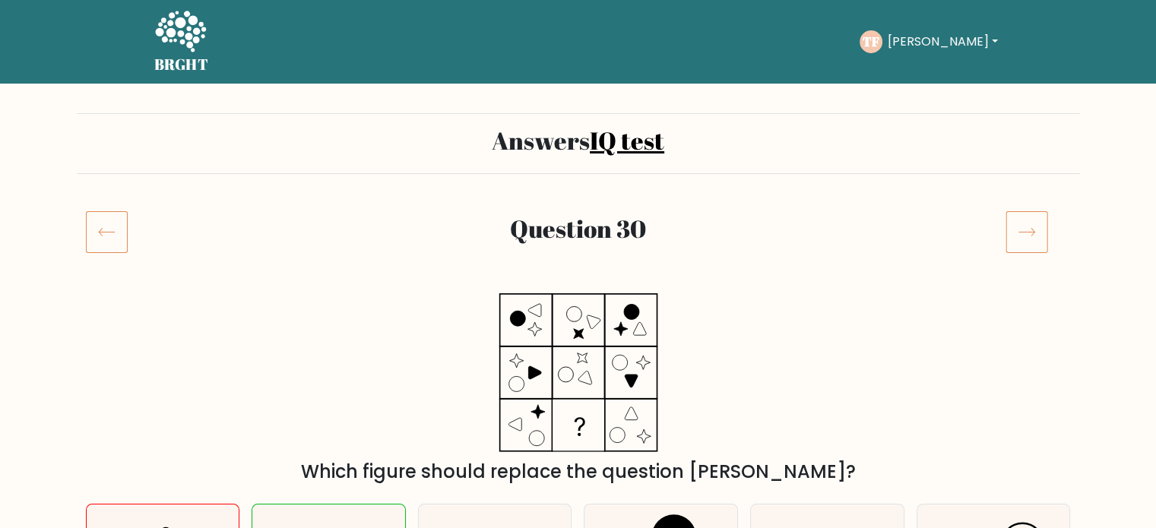
click at [1027, 233] on icon at bounding box center [1027, 232] width 43 height 43
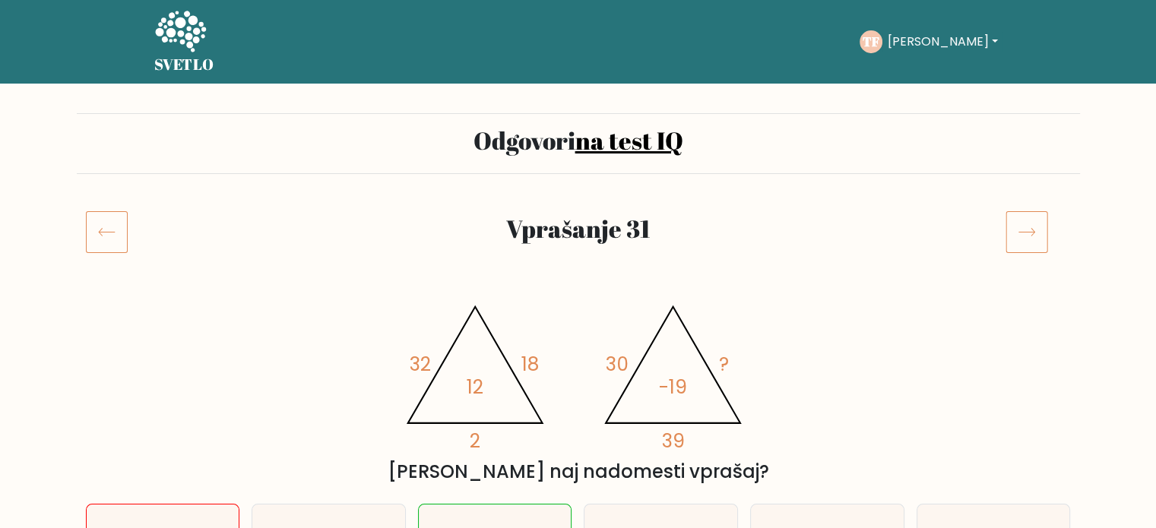
click at [1031, 229] on icon at bounding box center [1027, 233] width 16 height 8
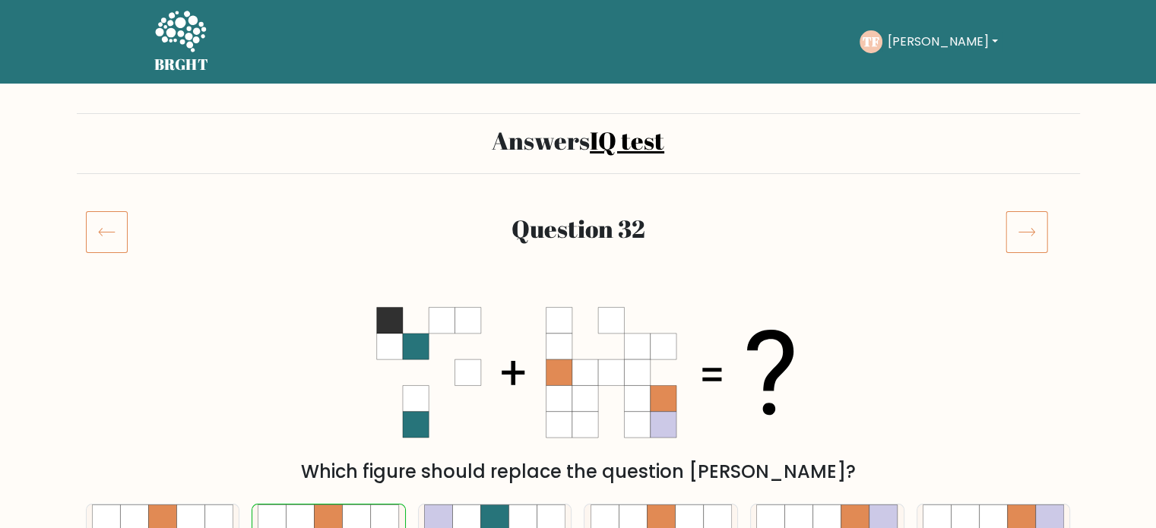
click at [1032, 223] on icon at bounding box center [1027, 232] width 43 height 43
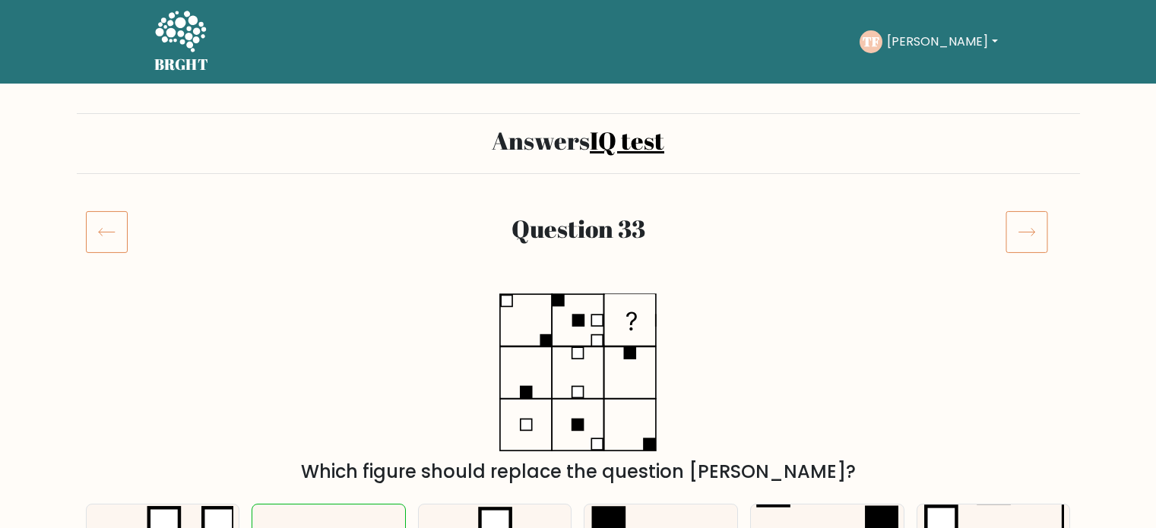
click at [1032, 224] on icon at bounding box center [1027, 232] width 43 height 43
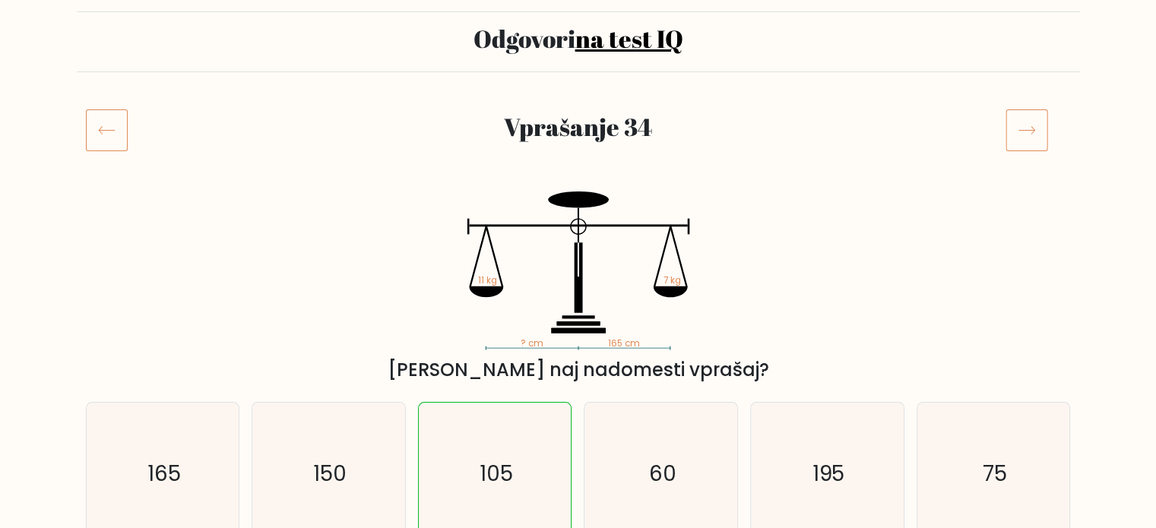
scroll to position [76, 0]
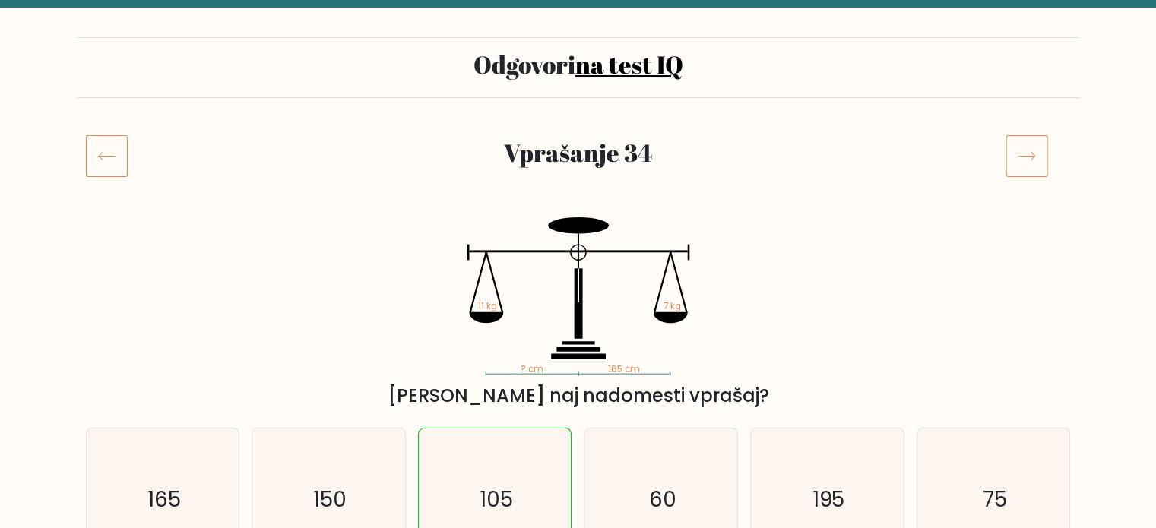
click at [1037, 139] on icon at bounding box center [1027, 156] width 43 height 43
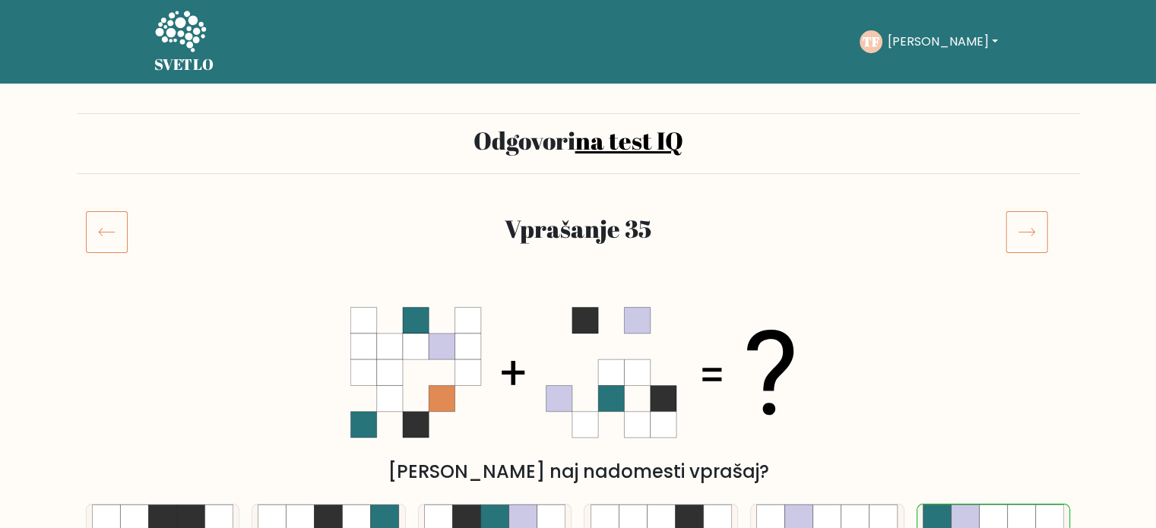
click at [1039, 232] on icon at bounding box center [1027, 232] width 43 height 43
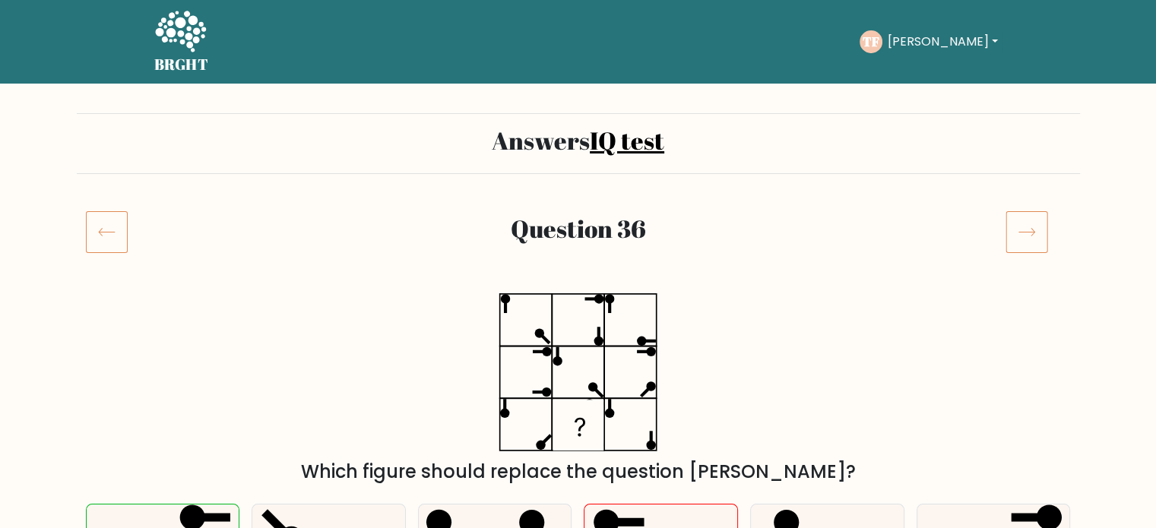
drag, startPoint x: 0, startPoint y: 0, endPoint x: 1042, endPoint y: 239, distance: 1068.8
click at [1042, 239] on icon at bounding box center [1027, 232] width 43 height 43
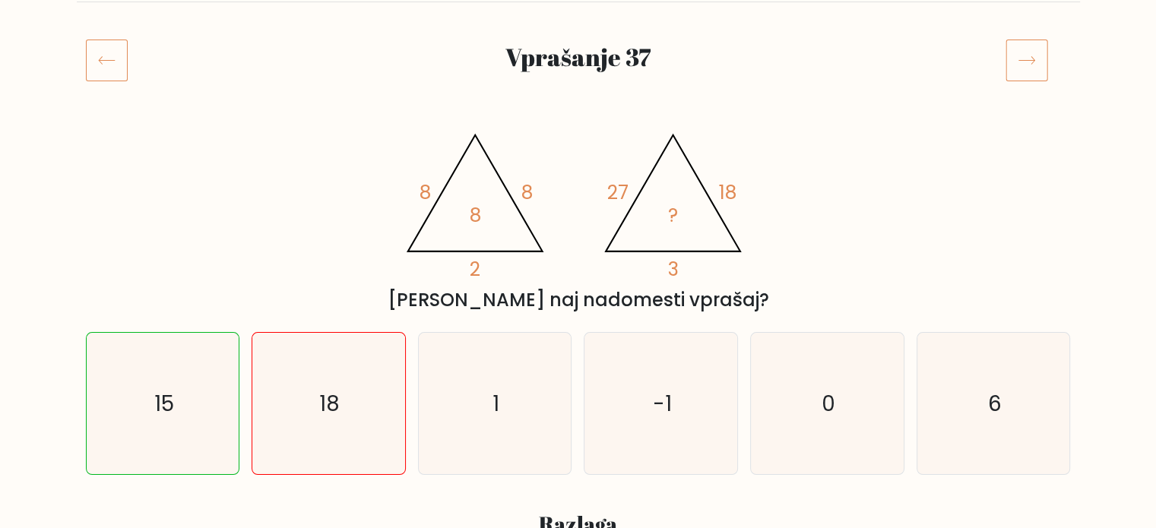
scroll to position [76, 0]
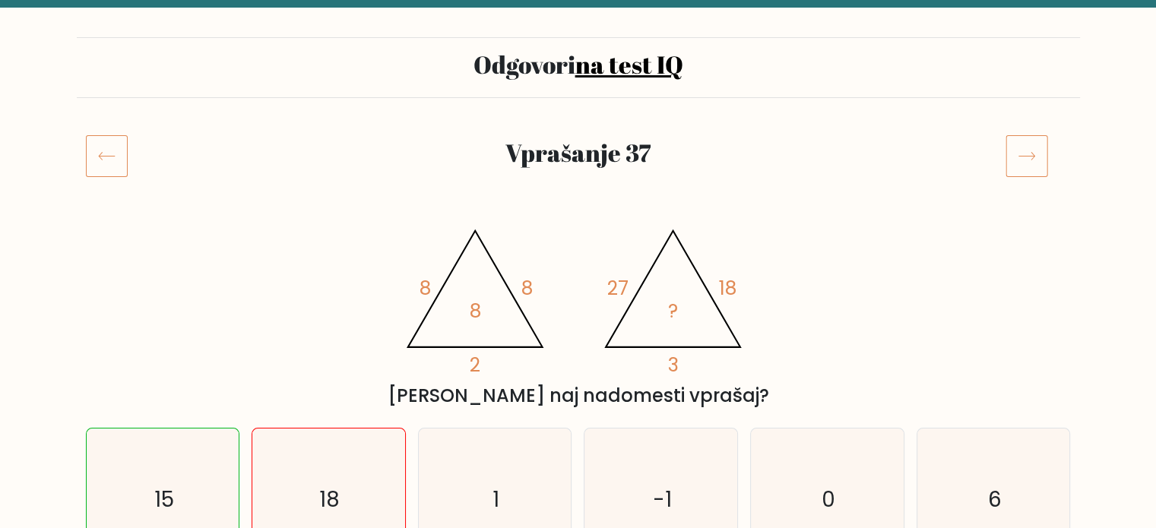
click at [1027, 173] on icon at bounding box center [1027, 156] width 43 height 43
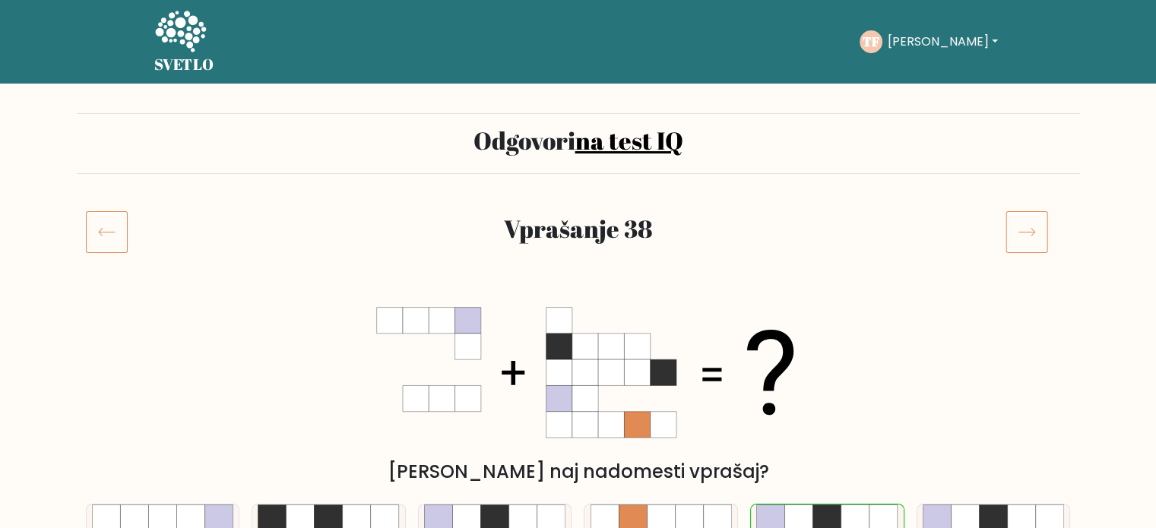
click at [1040, 218] on icon at bounding box center [1027, 232] width 43 height 43
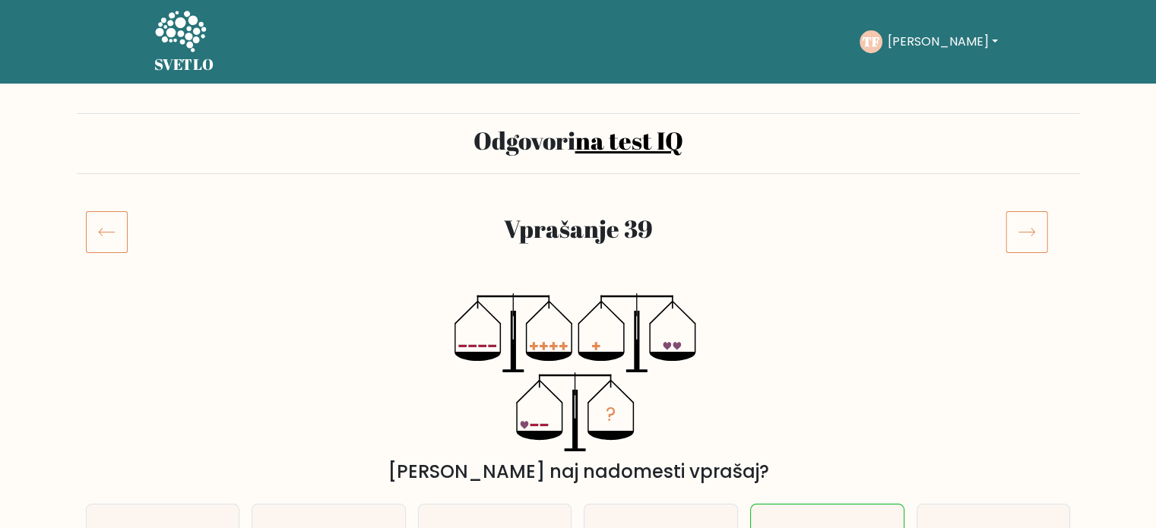
click at [1041, 218] on icon at bounding box center [1027, 232] width 43 height 43
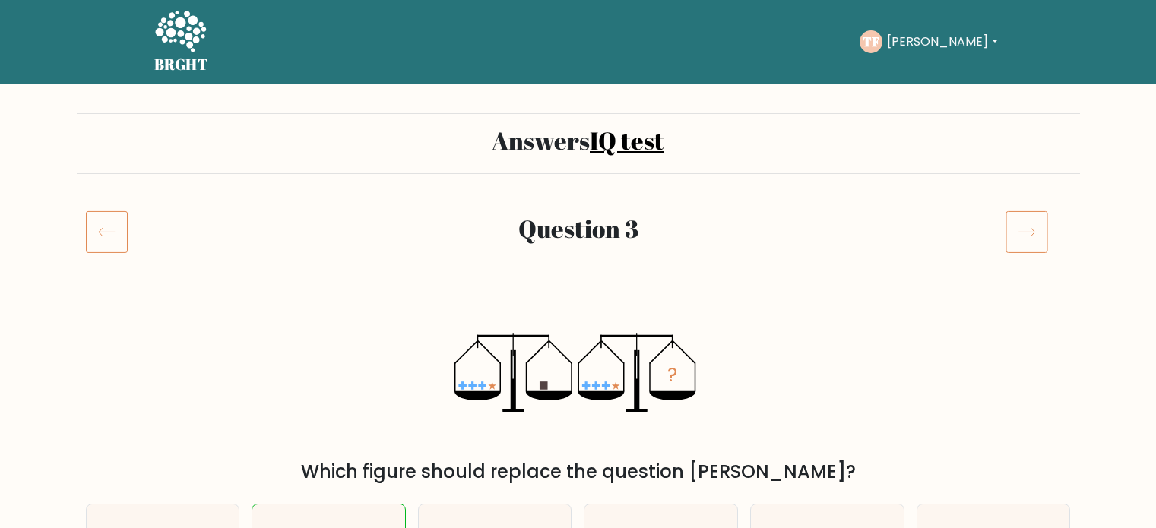
scroll to position [76, 0]
